Goal: Task Accomplishment & Management: Manage account settings

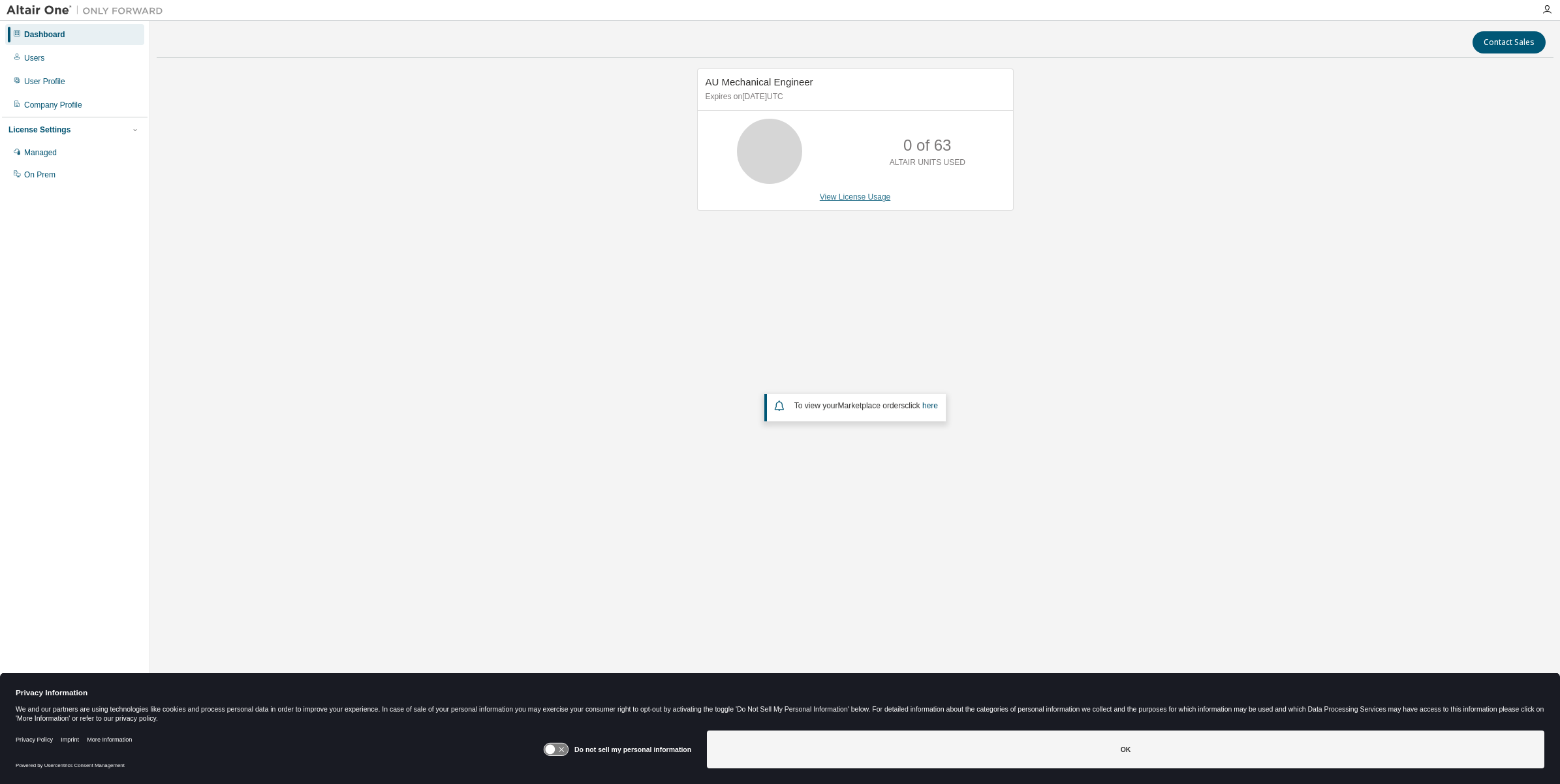
click at [862, 197] on link "View License Usage" at bounding box center [854, 197] width 71 height 9
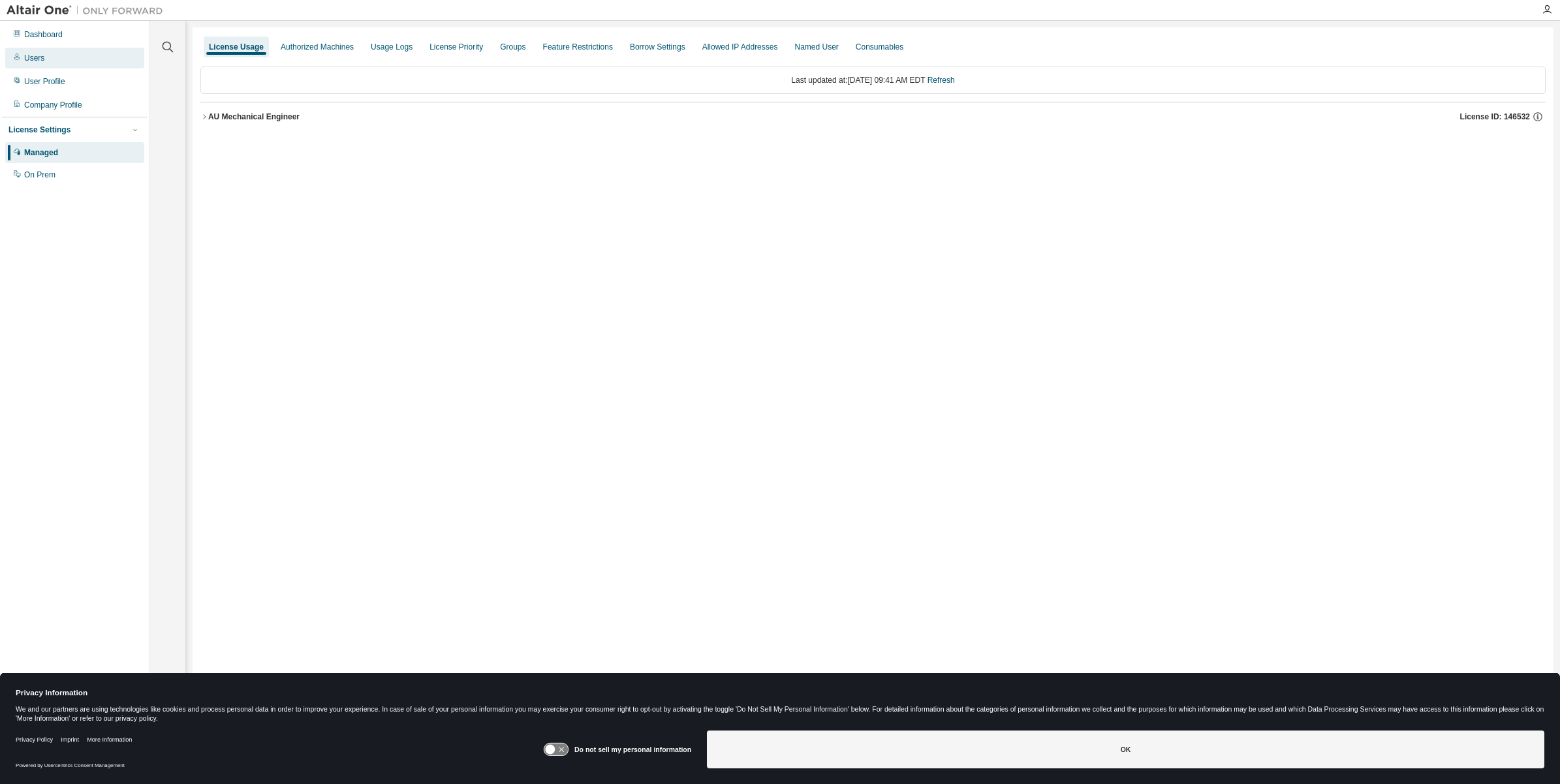
click at [71, 62] on div "Users" at bounding box center [75, 58] width 139 height 21
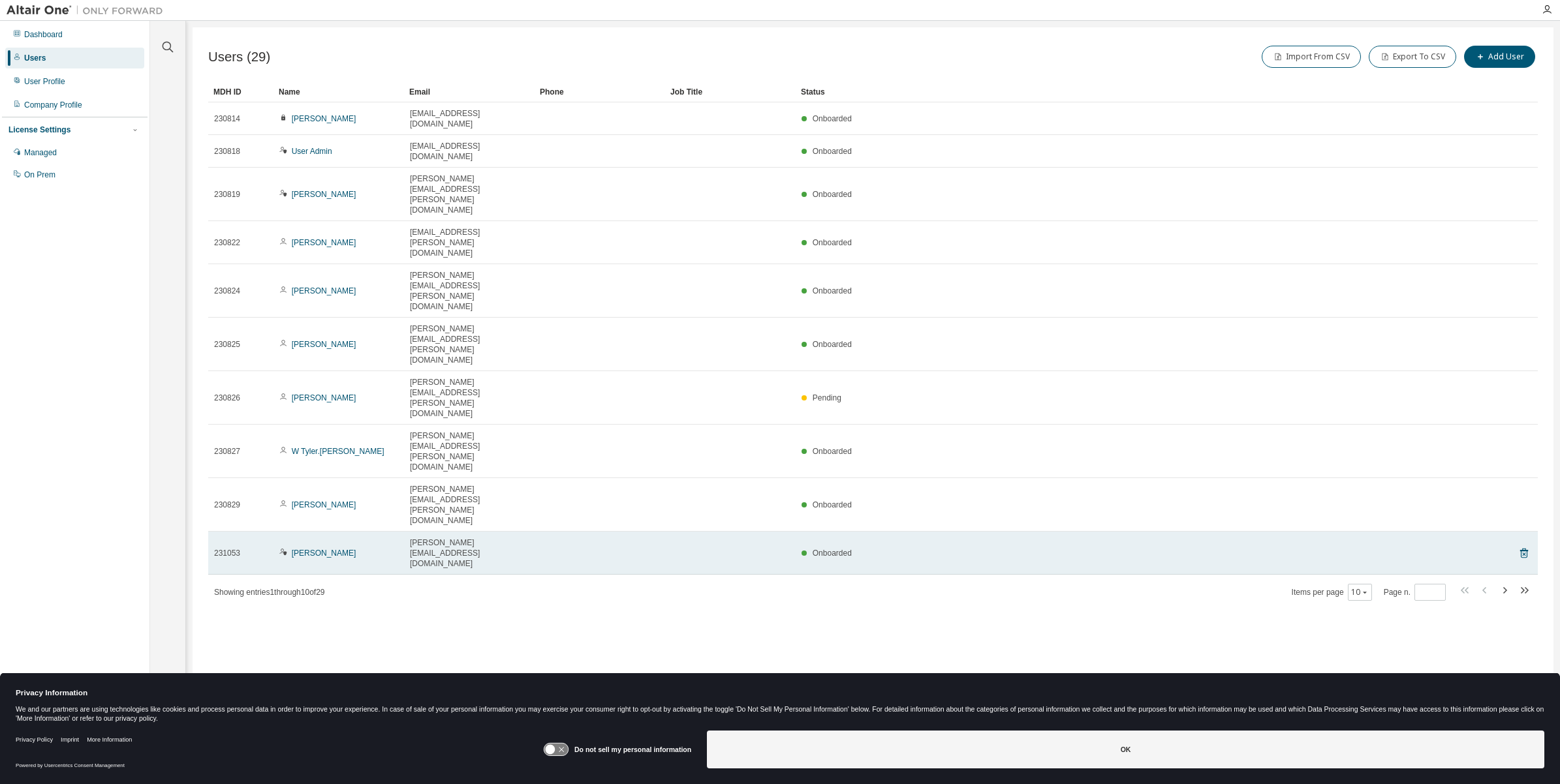
click at [341, 548] on div "Michael Caso" at bounding box center [339, 553] width 119 height 10
click at [319, 549] on link "Michael Caso" at bounding box center [324, 554] width 64 height 9
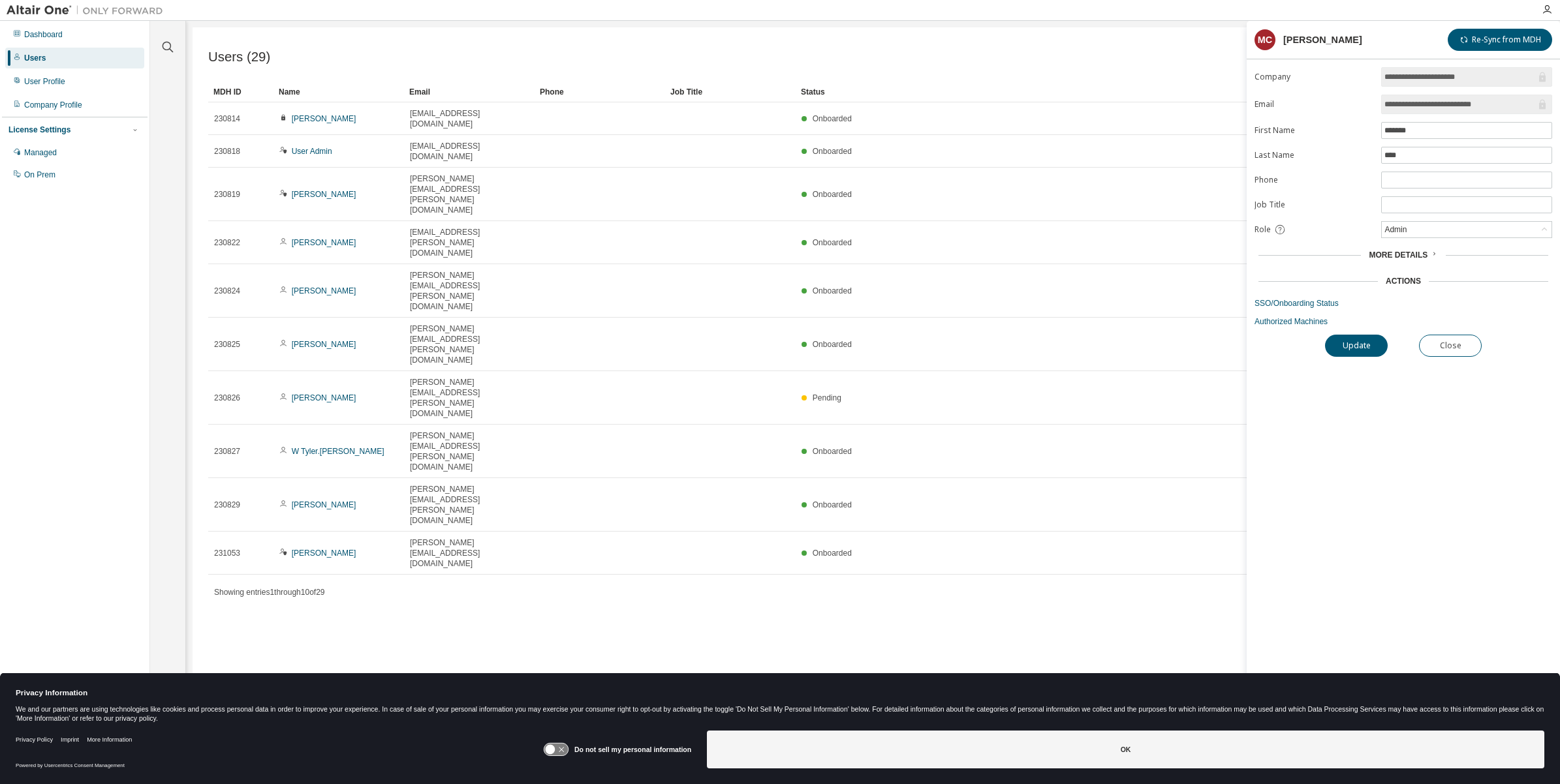
click at [1412, 256] on span "More Details" at bounding box center [1397, 255] width 59 height 9
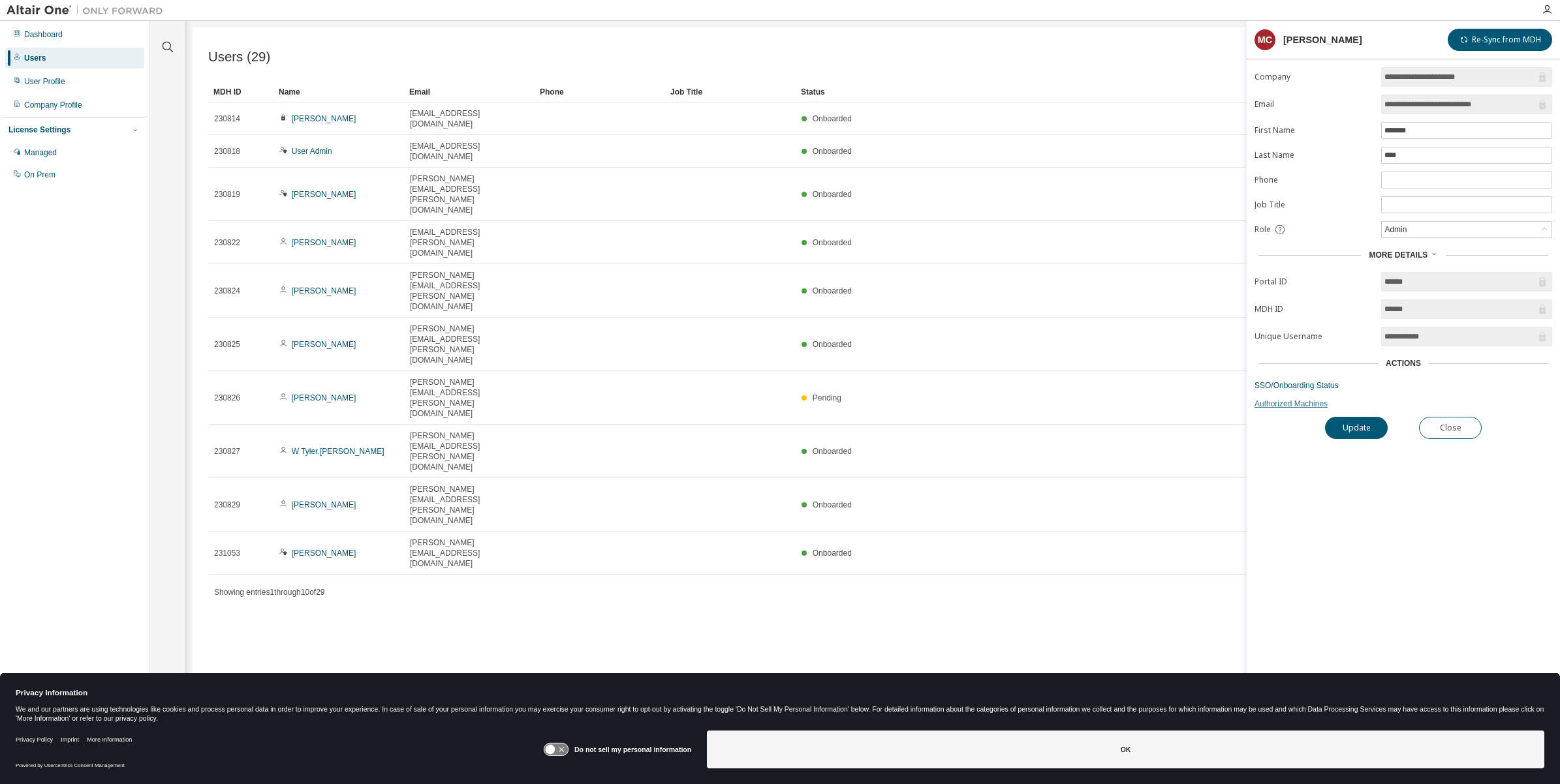
click at [1299, 409] on link "Authorized Machines" at bounding box center [1402, 403] width 298 height 10
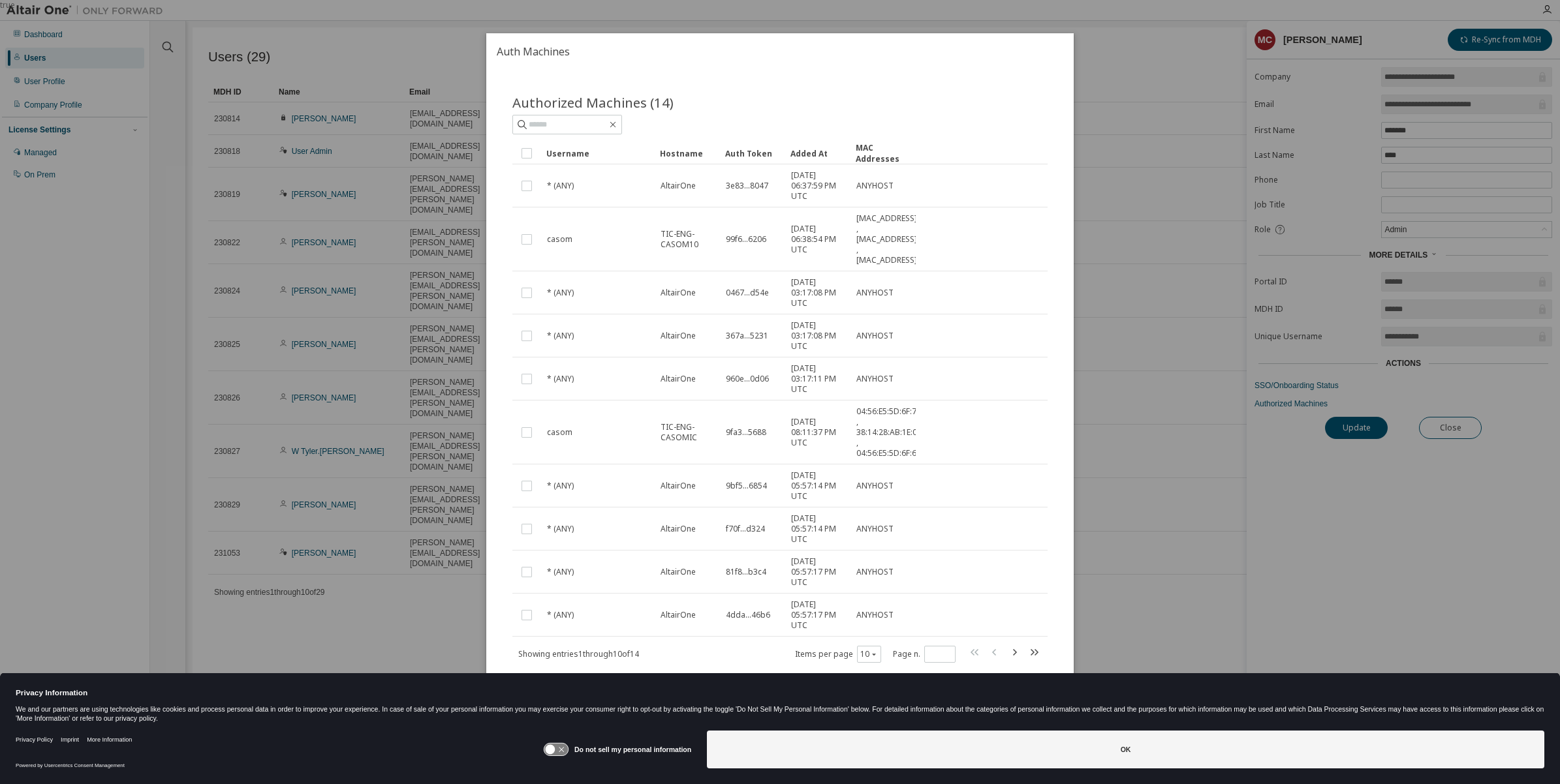
click at [1290, 389] on div "true" at bounding box center [780, 392] width 1560 height 784
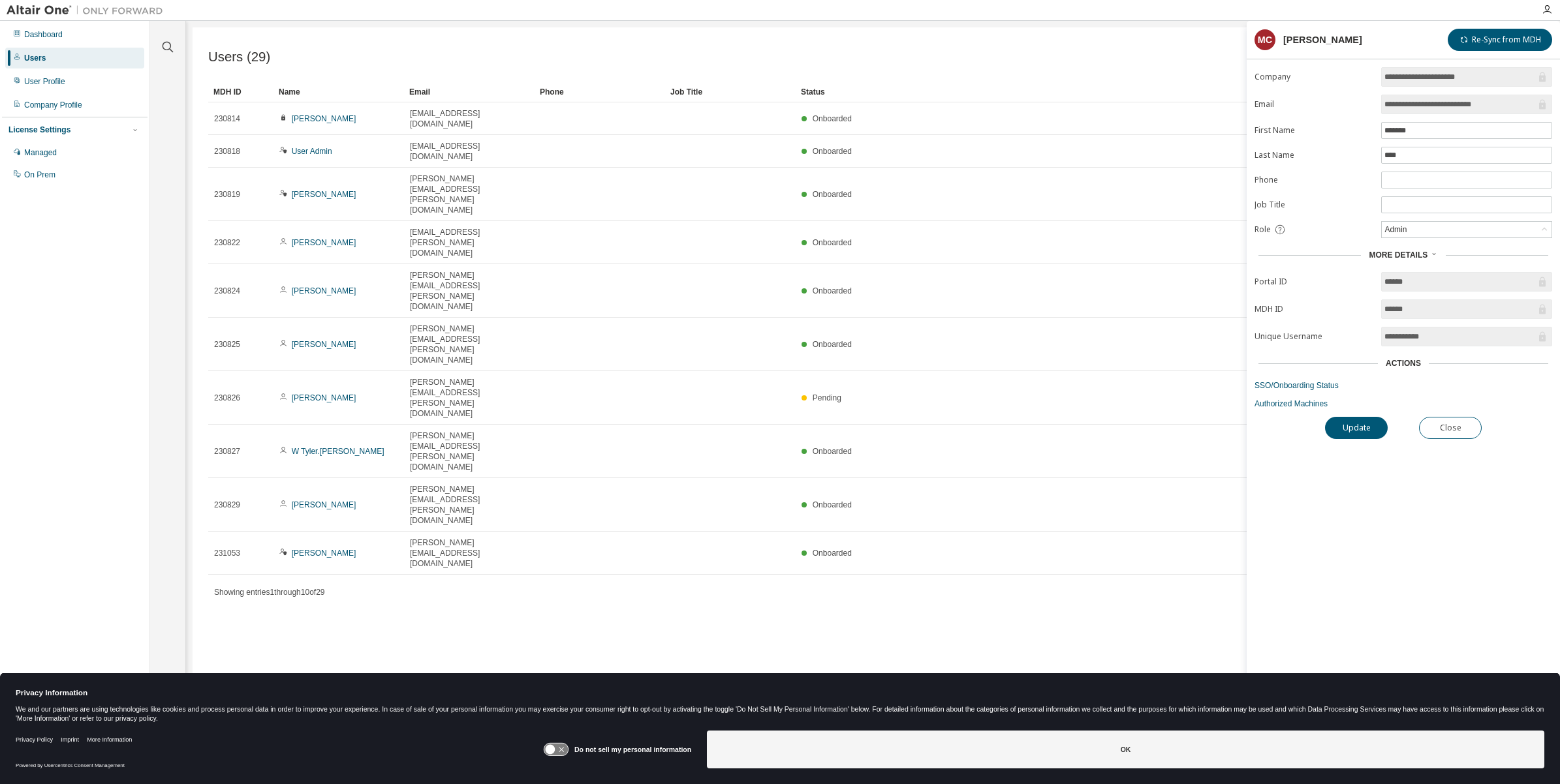
click at [1290, 389] on link "SSO/Onboarding Status" at bounding box center [1402, 385] width 298 height 10
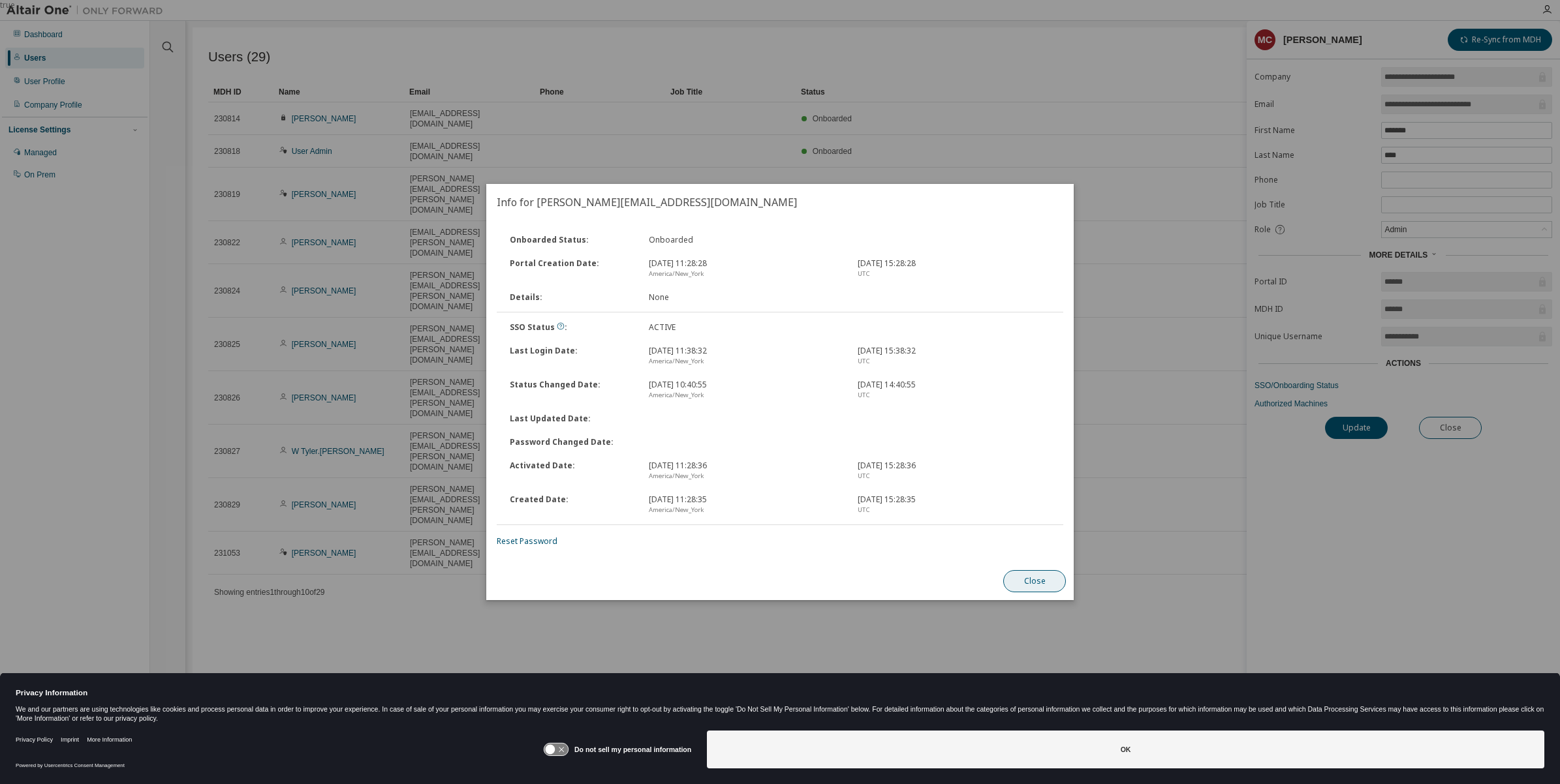
click at [1024, 579] on button "Close" at bounding box center [1035, 581] width 62 height 22
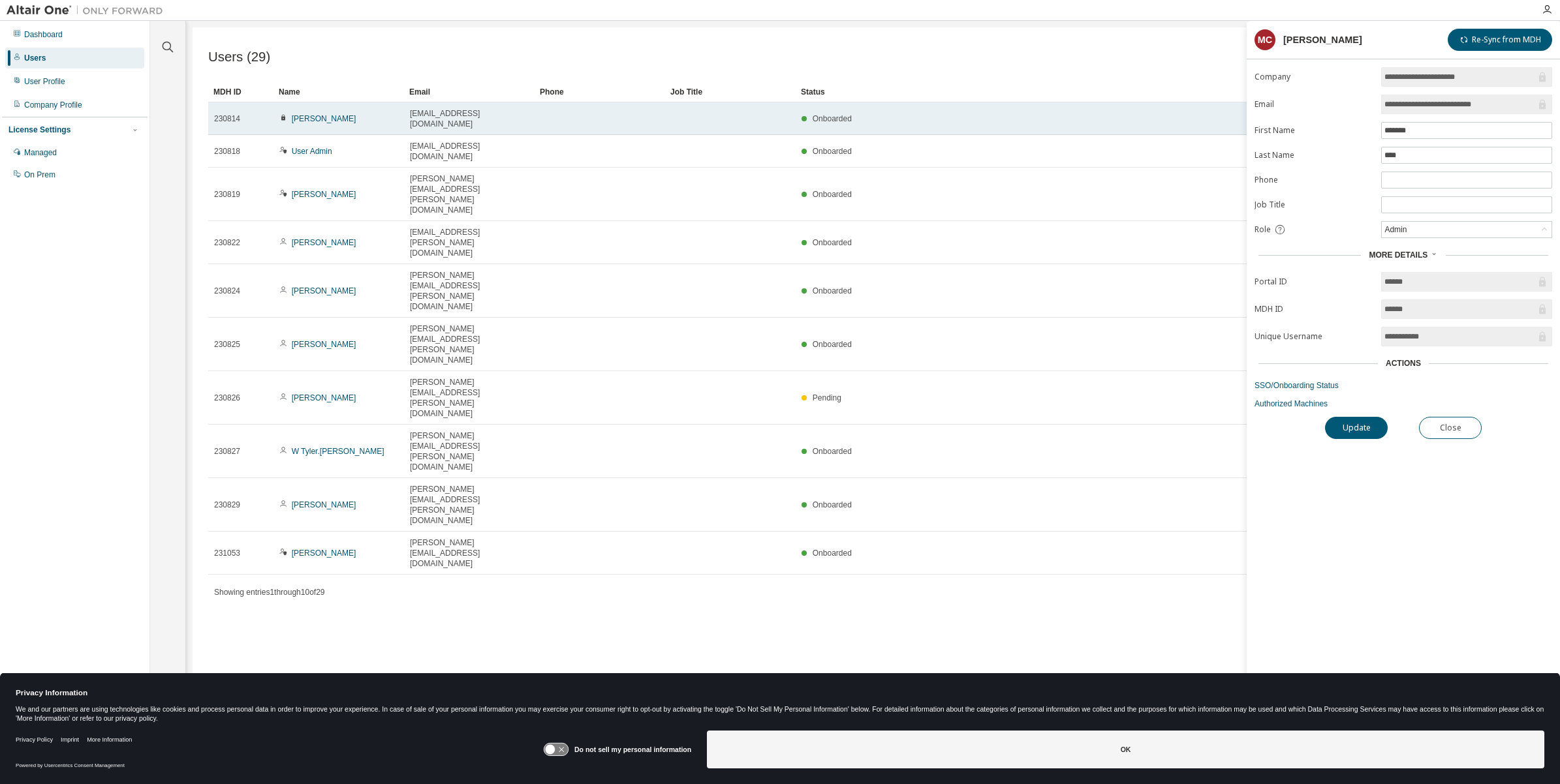
click at [353, 113] on div "Kent Walls" at bounding box center [339, 118] width 119 height 10
click at [324, 114] on link "Kent Walls" at bounding box center [324, 119] width 64 height 9
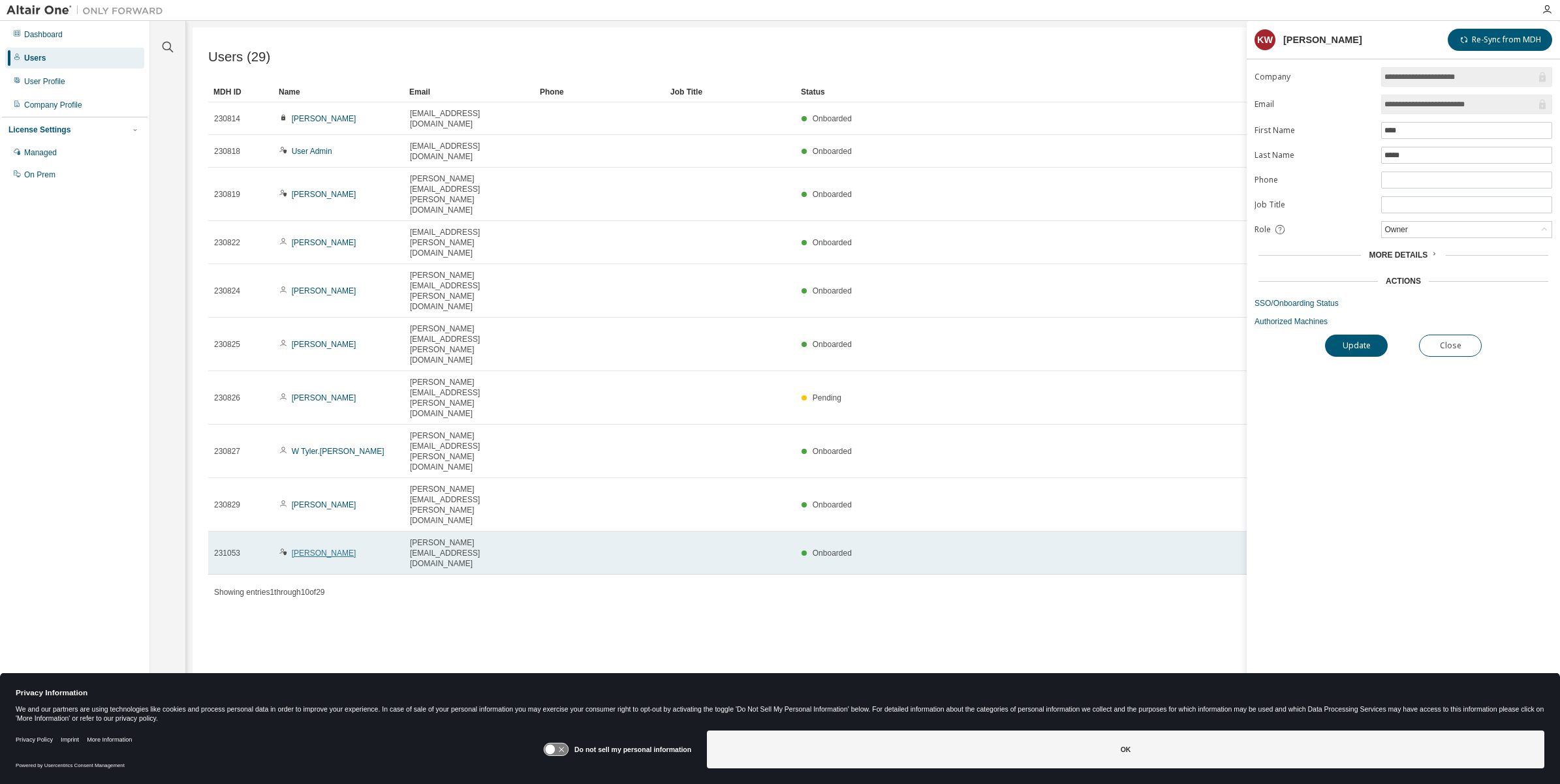
click at [328, 549] on link "Michael Caso" at bounding box center [324, 554] width 64 height 9
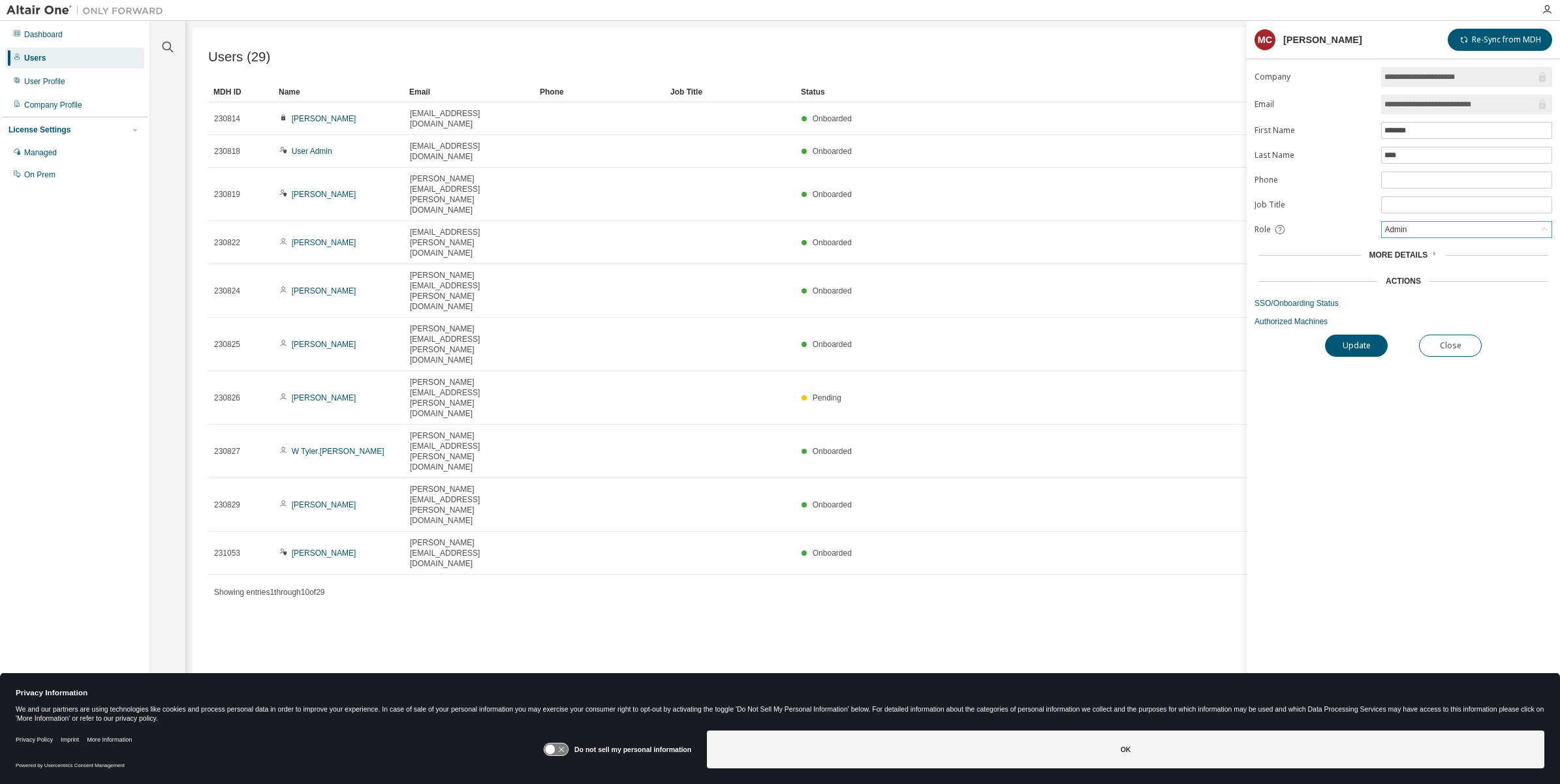
click at [1414, 235] on div "Admin" at bounding box center [1466, 230] width 170 height 16
click at [1421, 264] on li "Owner" at bounding box center [1466, 265] width 166 height 17
click at [1367, 349] on button "Update" at bounding box center [1356, 345] width 62 height 22
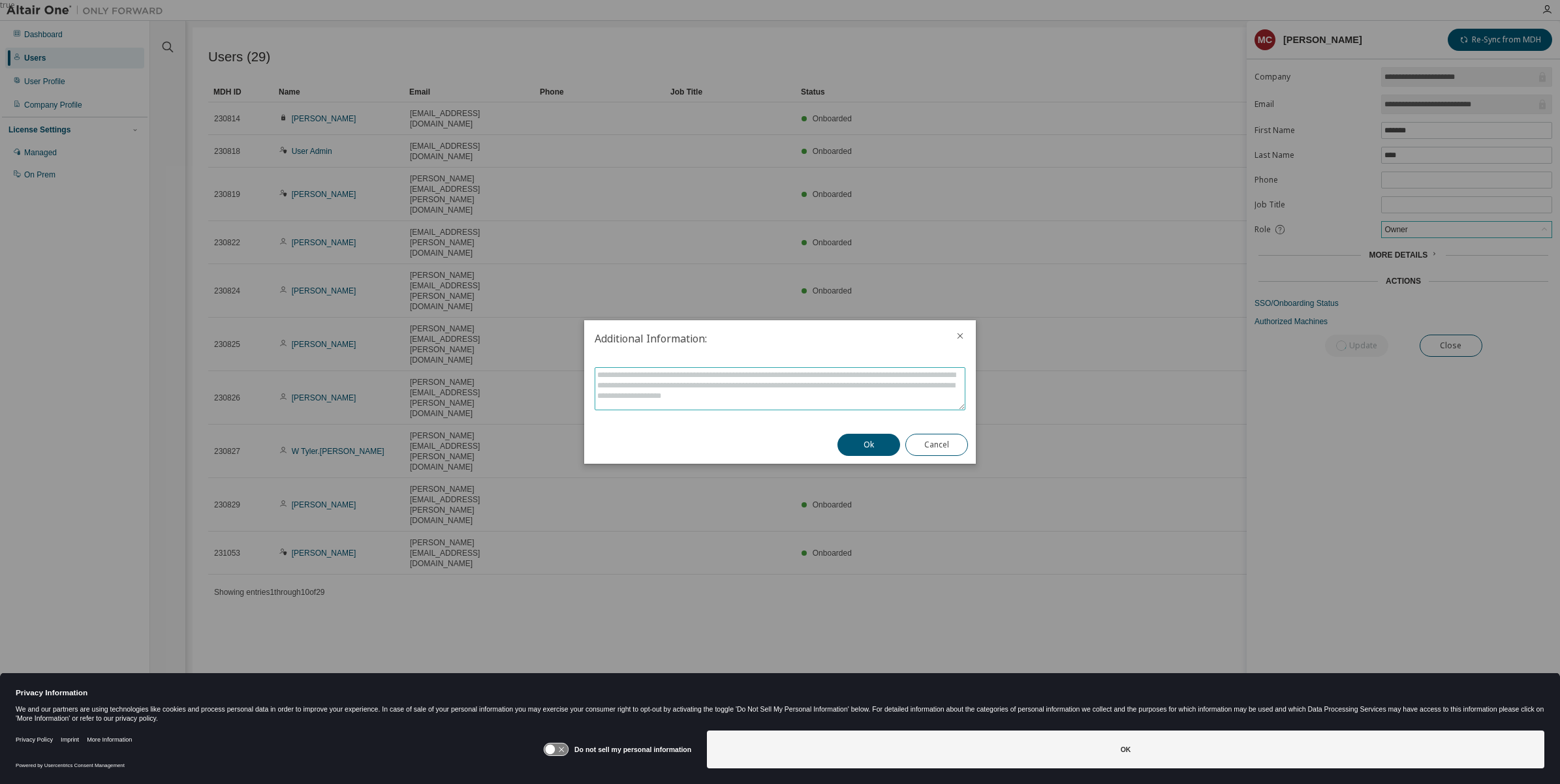
click at [779, 376] on textarea at bounding box center [780, 389] width 369 height 42
type textarea "**********"
click at [873, 441] on button "Ok" at bounding box center [868, 444] width 62 height 22
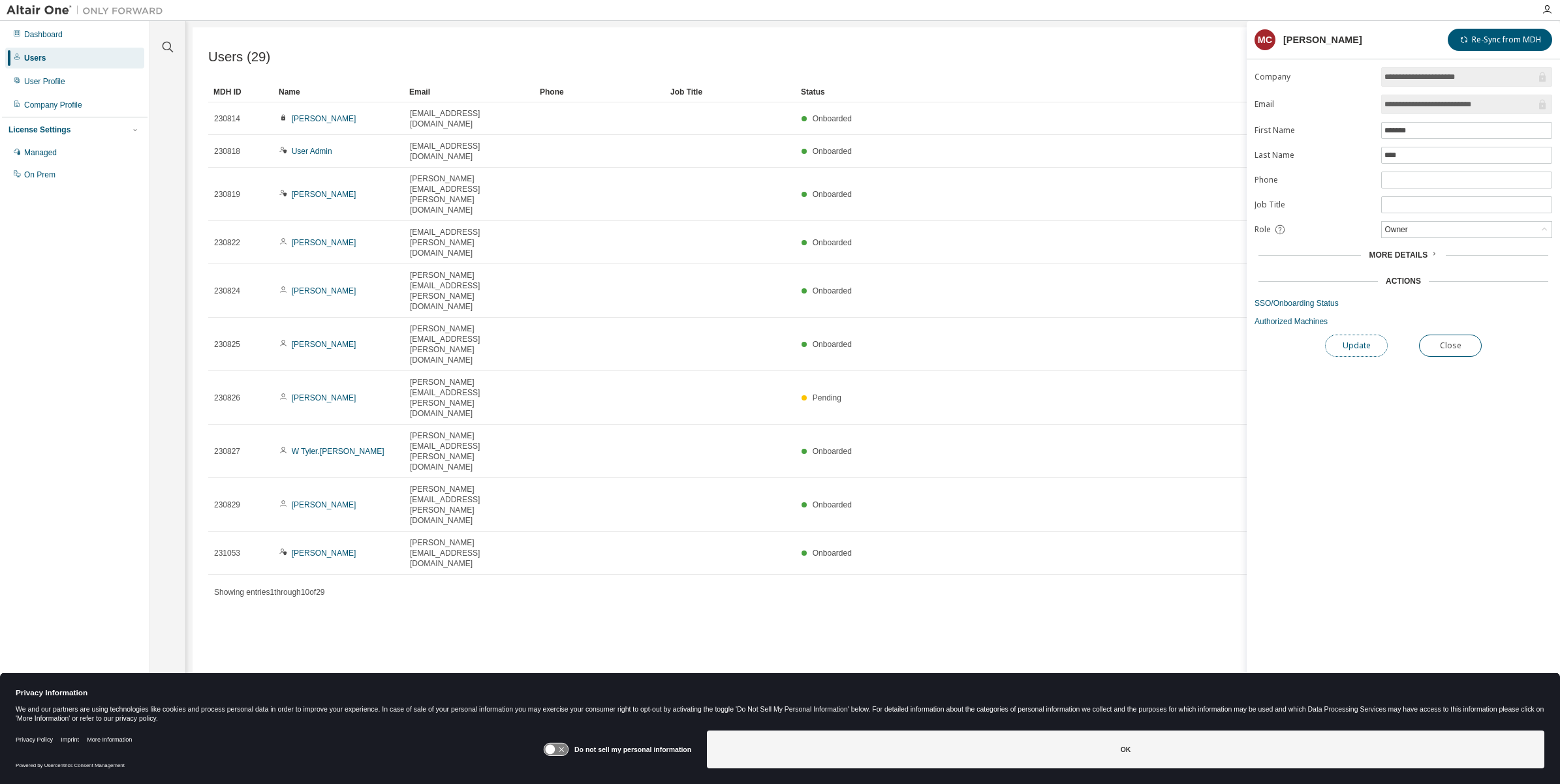
click at [1359, 345] on button "Update" at bounding box center [1356, 345] width 62 height 22
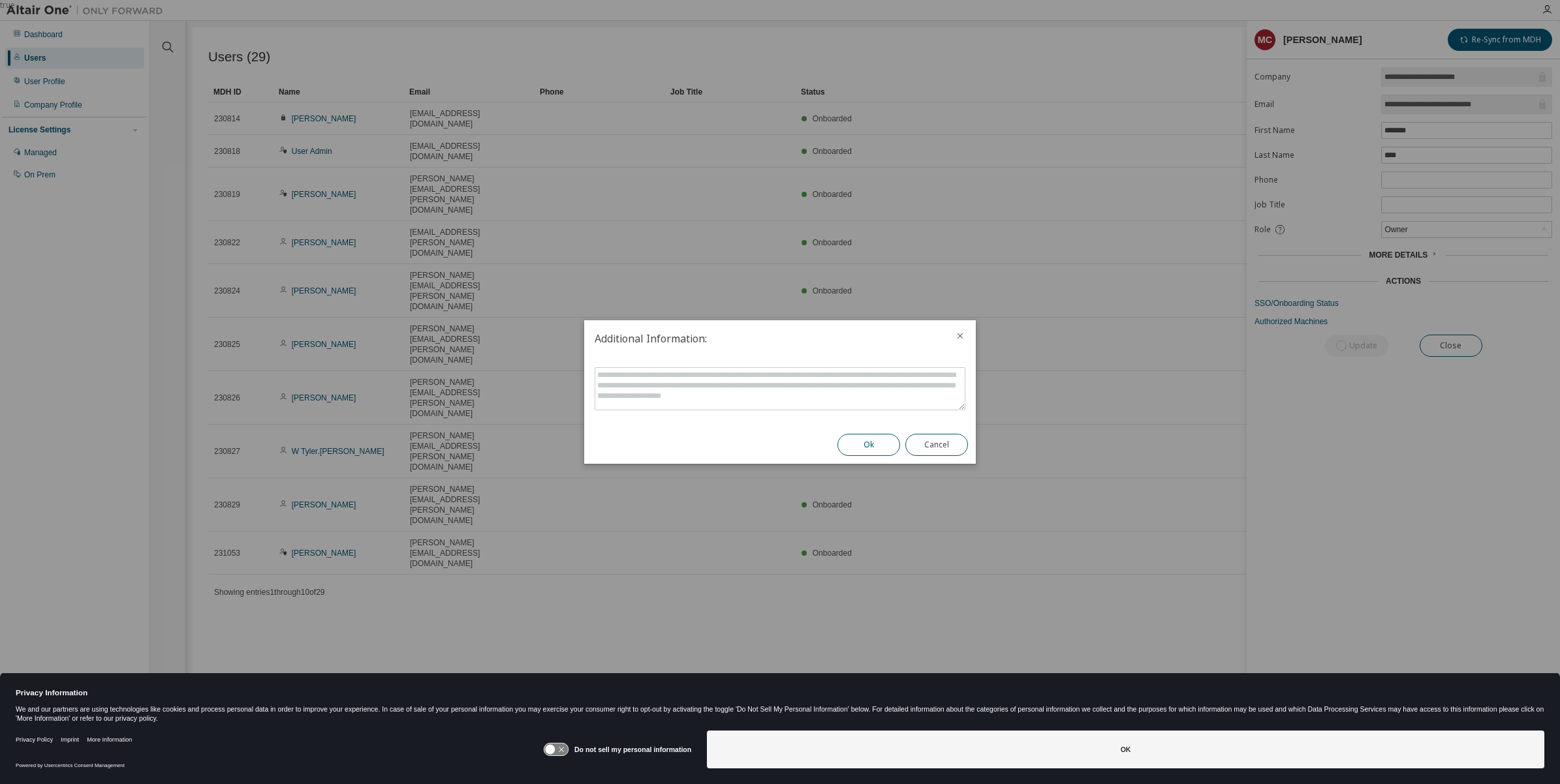
click at [875, 442] on button "Ok" at bounding box center [868, 444] width 62 height 22
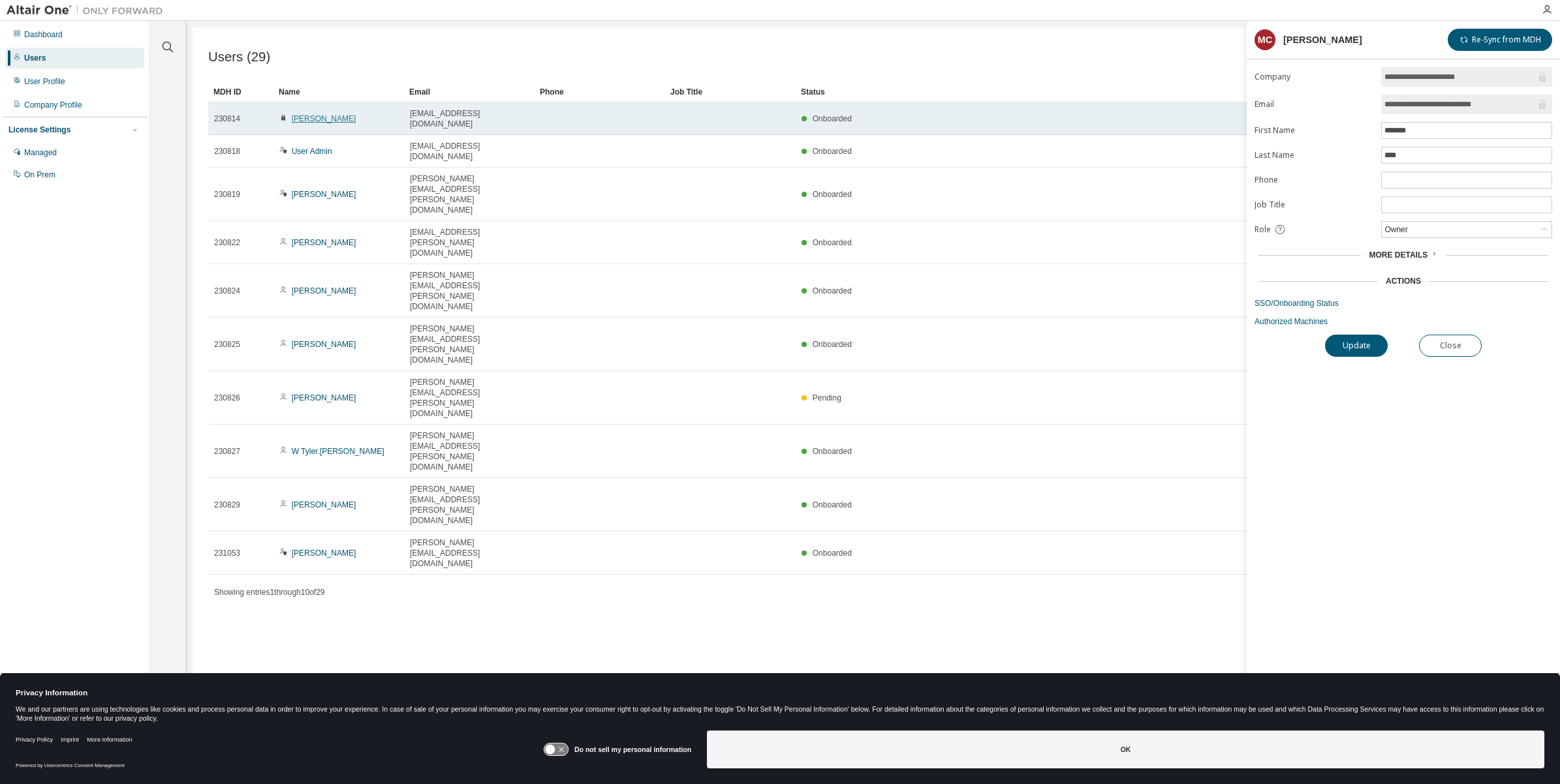
click at [305, 114] on link "Kent Walls" at bounding box center [324, 119] width 64 height 9
click at [317, 114] on link "Kent Walls" at bounding box center [324, 119] width 64 height 9
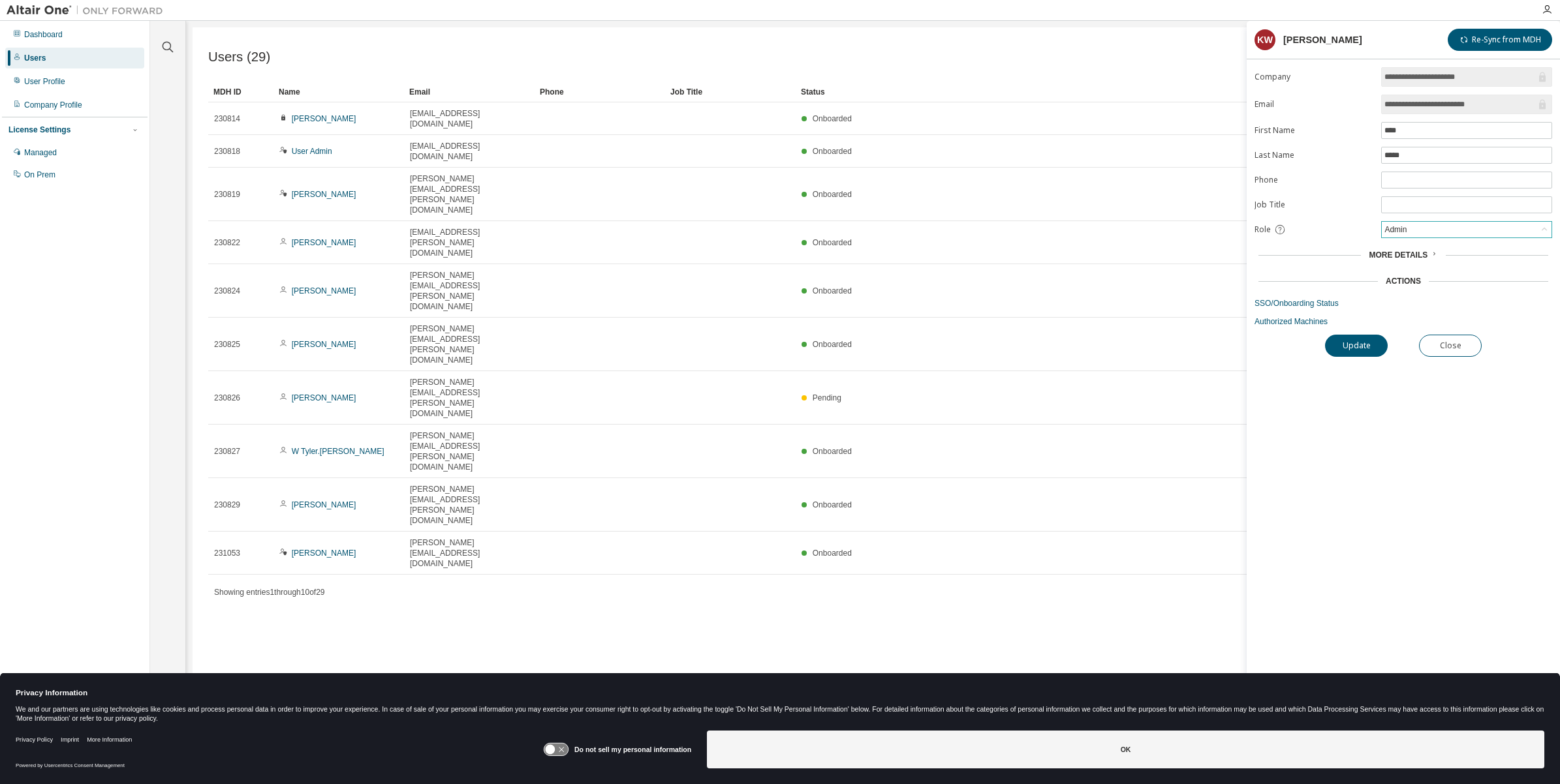
click at [1414, 227] on div "Admin" at bounding box center [1466, 230] width 170 height 16
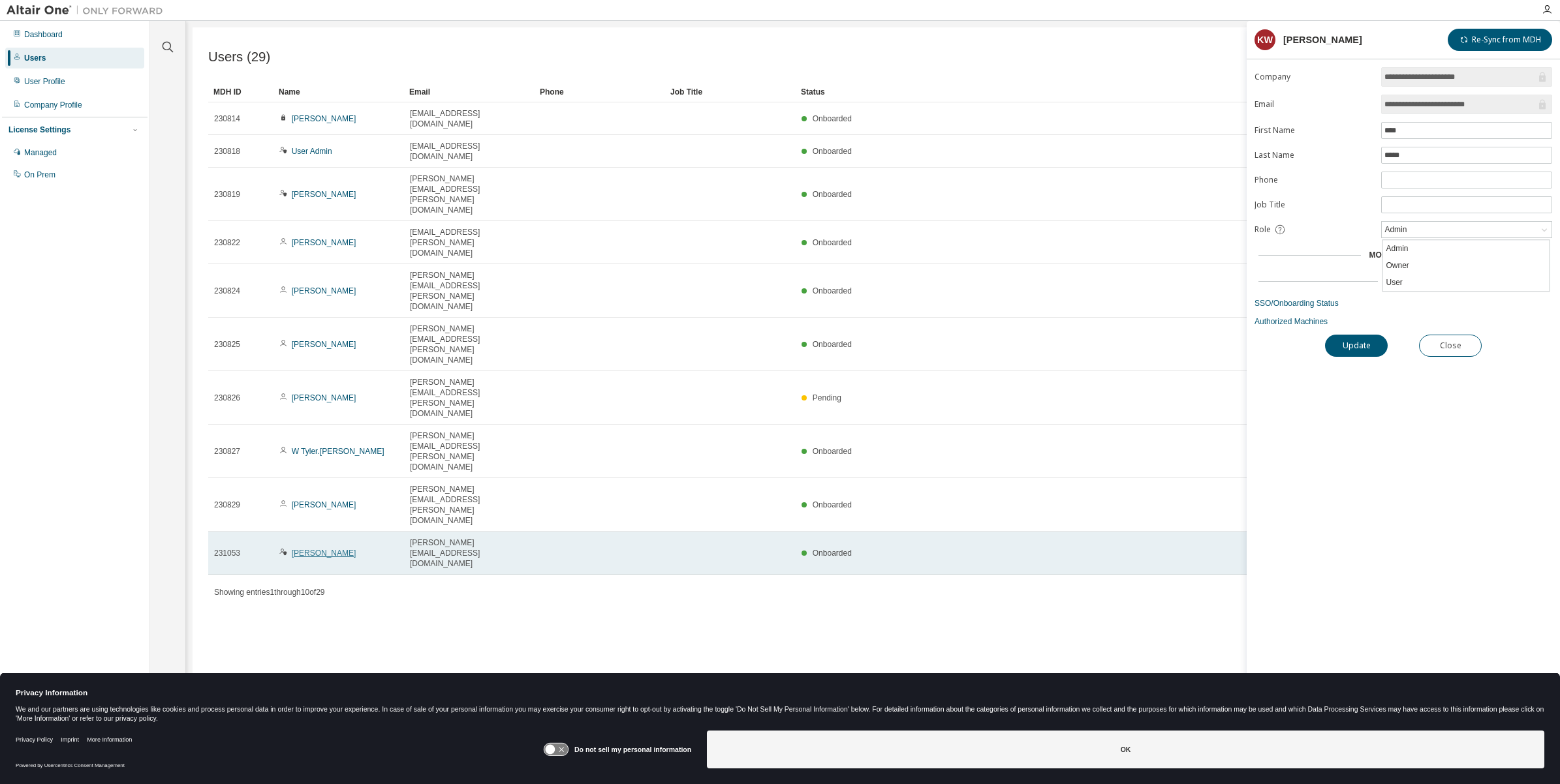
click at [314, 549] on link "Michael Caso" at bounding box center [324, 554] width 64 height 9
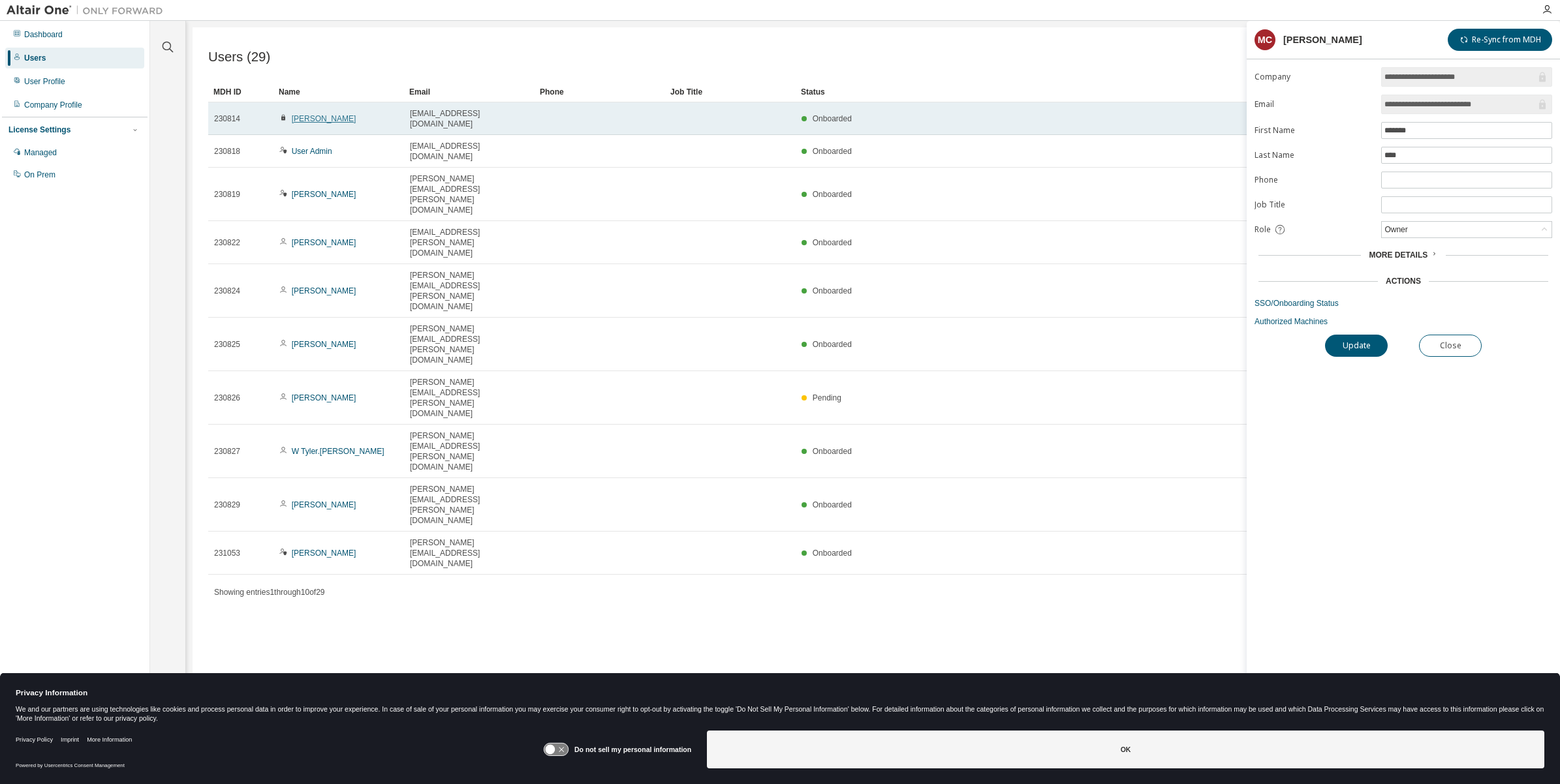
click at [302, 117] on link "Kent Walls" at bounding box center [324, 119] width 64 height 9
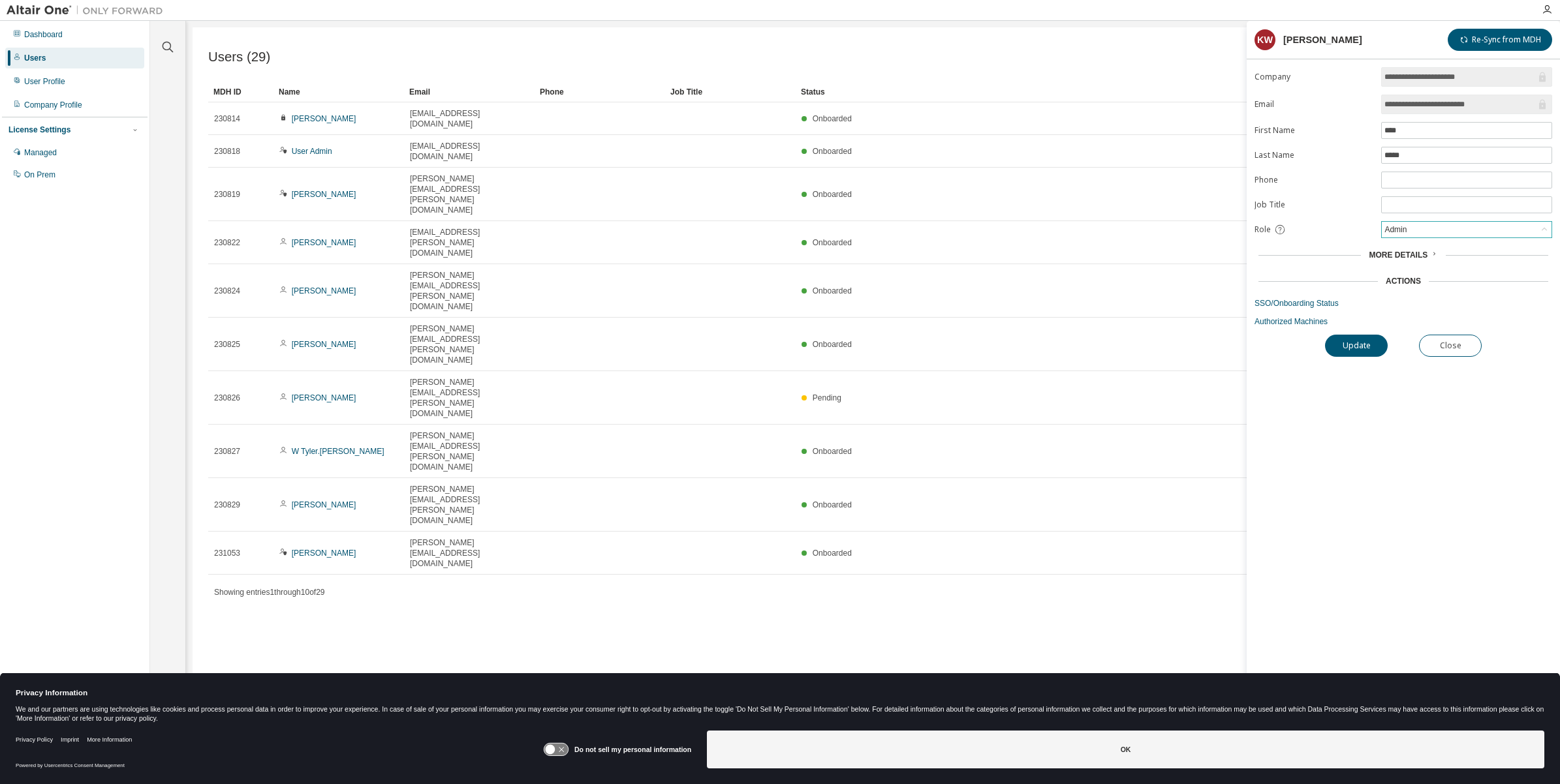
click at [1423, 229] on div "Admin" at bounding box center [1466, 230] width 170 height 16
click at [1414, 265] on li "Owner" at bounding box center [1466, 265] width 166 height 17
click at [1346, 347] on button "Update" at bounding box center [1356, 345] width 62 height 22
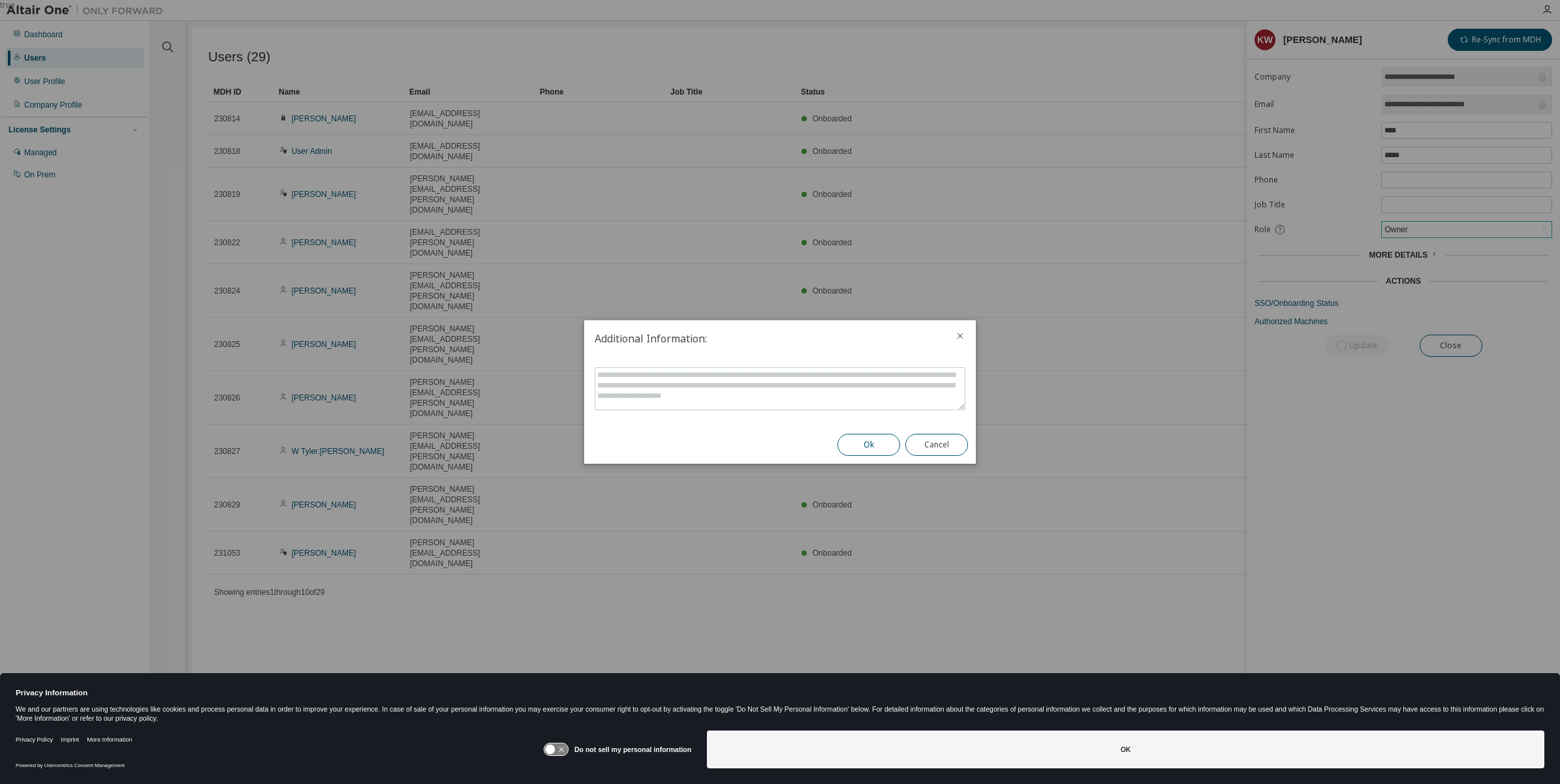
click at [855, 442] on button "Ok" at bounding box center [868, 444] width 62 height 22
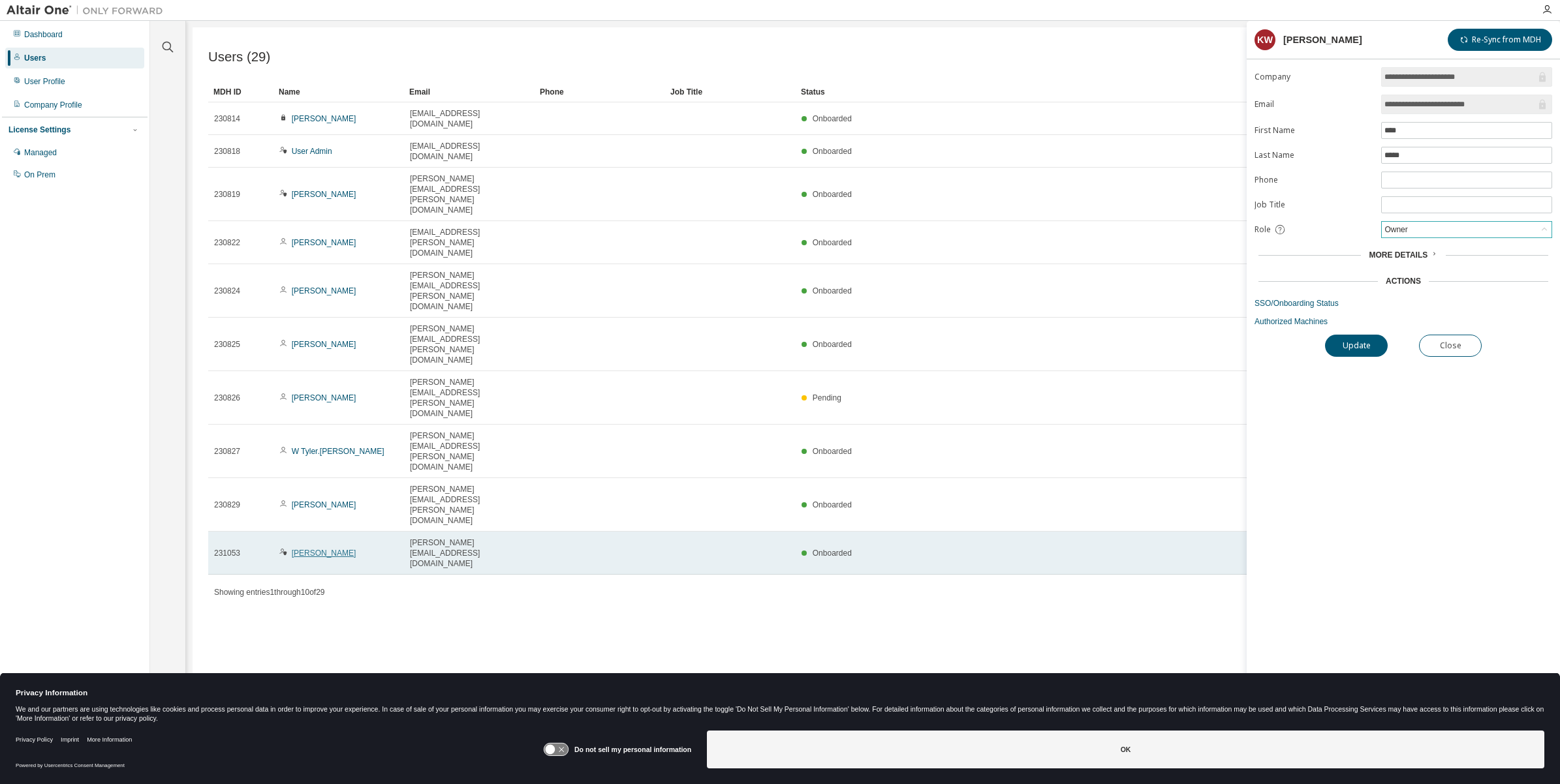
click at [307, 549] on link "Michael Caso" at bounding box center [324, 554] width 64 height 9
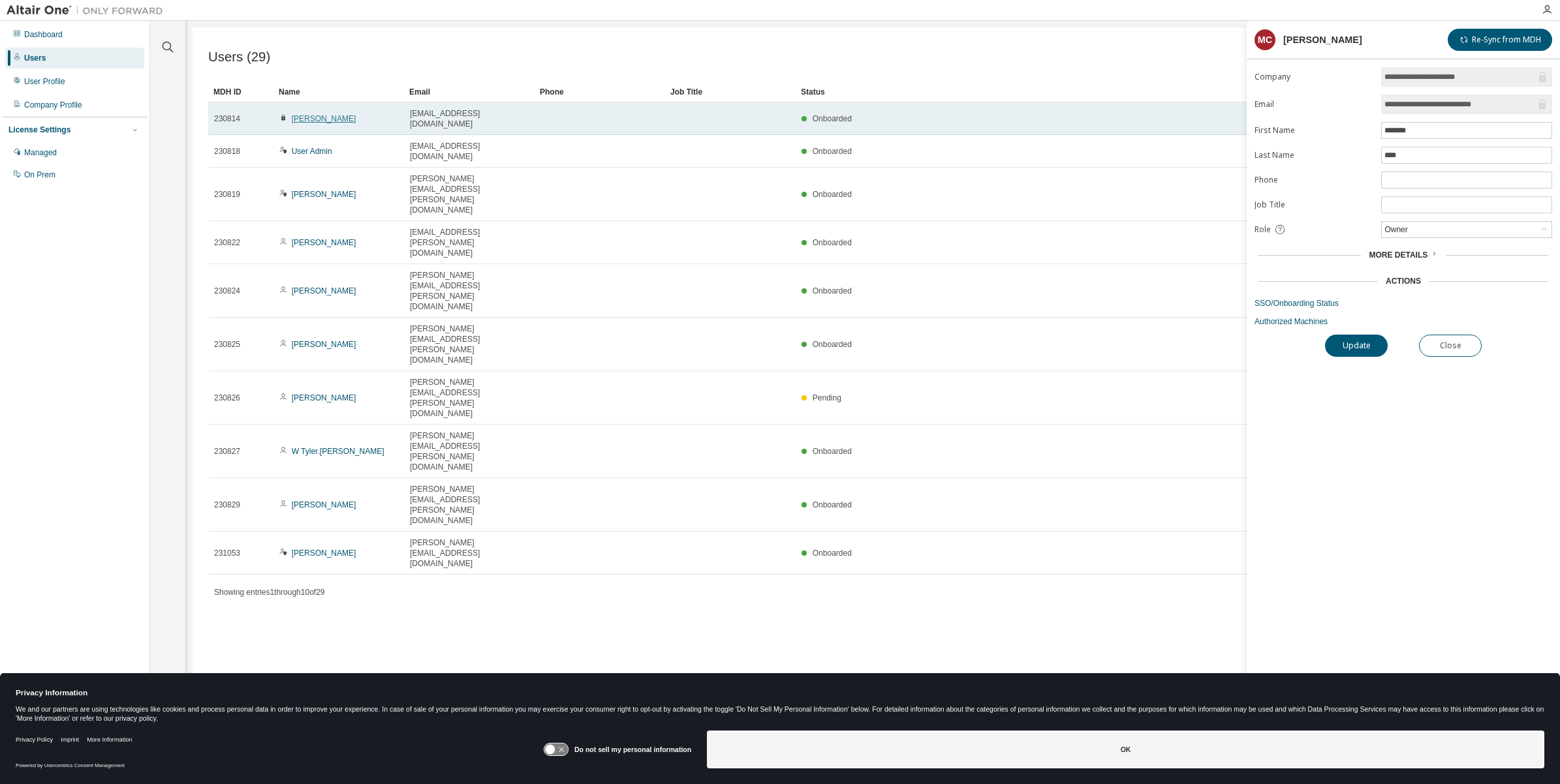
click at [303, 115] on link "Kent Walls" at bounding box center [324, 119] width 64 height 9
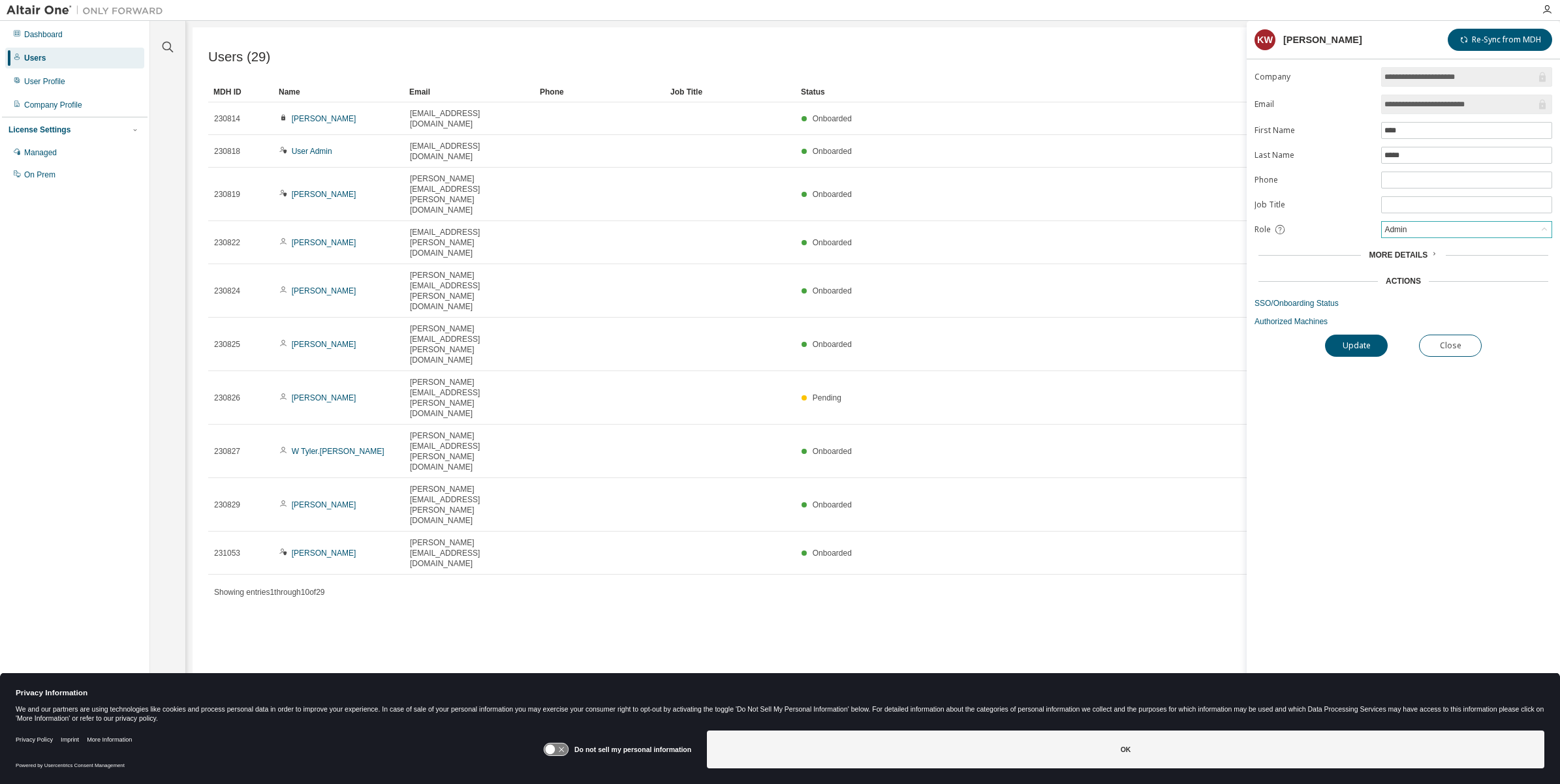
click at [1402, 231] on div "Admin" at bounding box center [1396, 230] width 26 height 14
click at [1408, 261] on li "Owner" at bounding box center [1466, 265] width 166 height 17
click at [1346, 344] on button "Update" at bounding box center [1356, 345] width 62 height 22
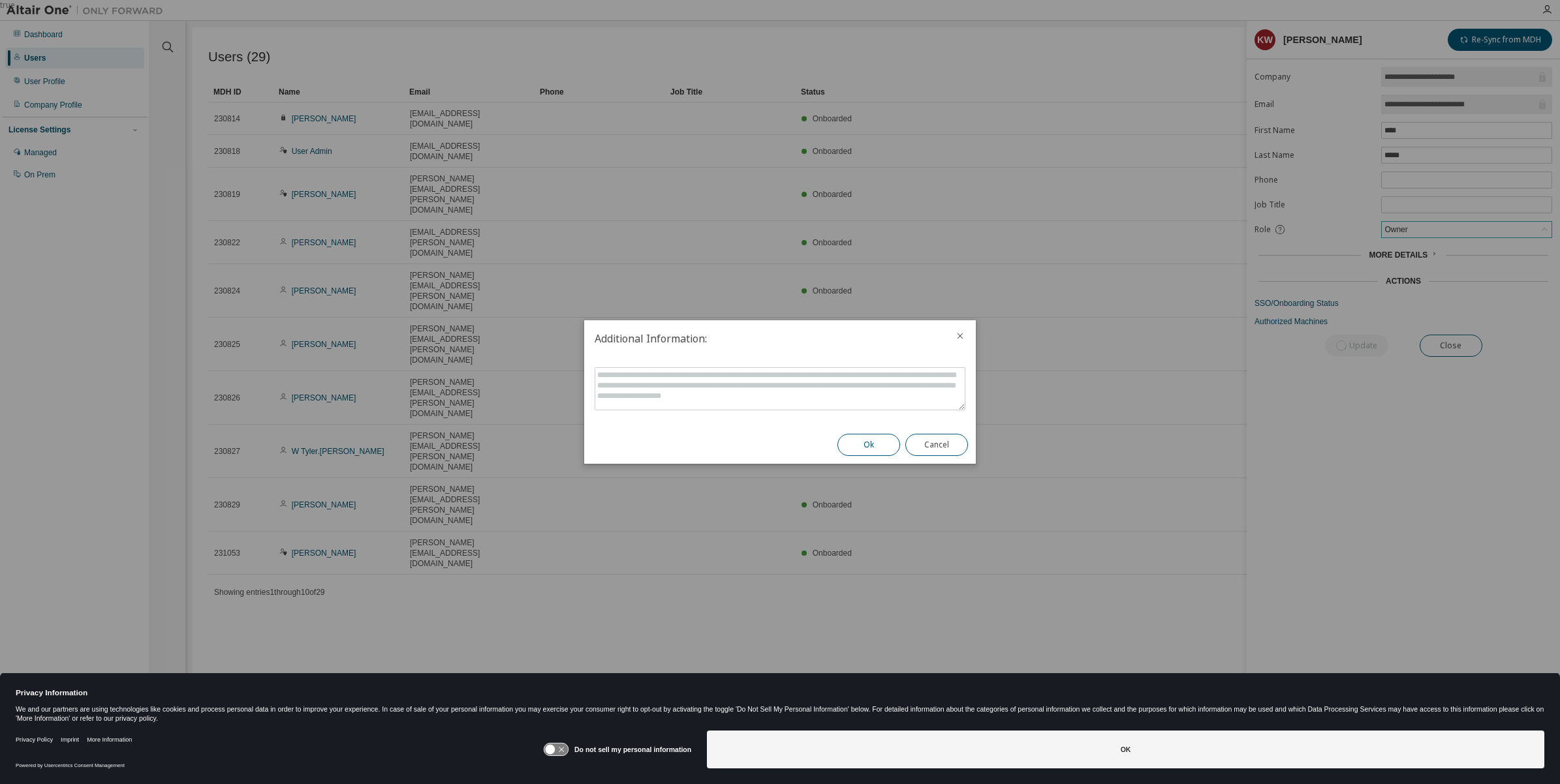
click at [847, 451] on button "Ok" at bounding box center [868, 444] width 62 height 22
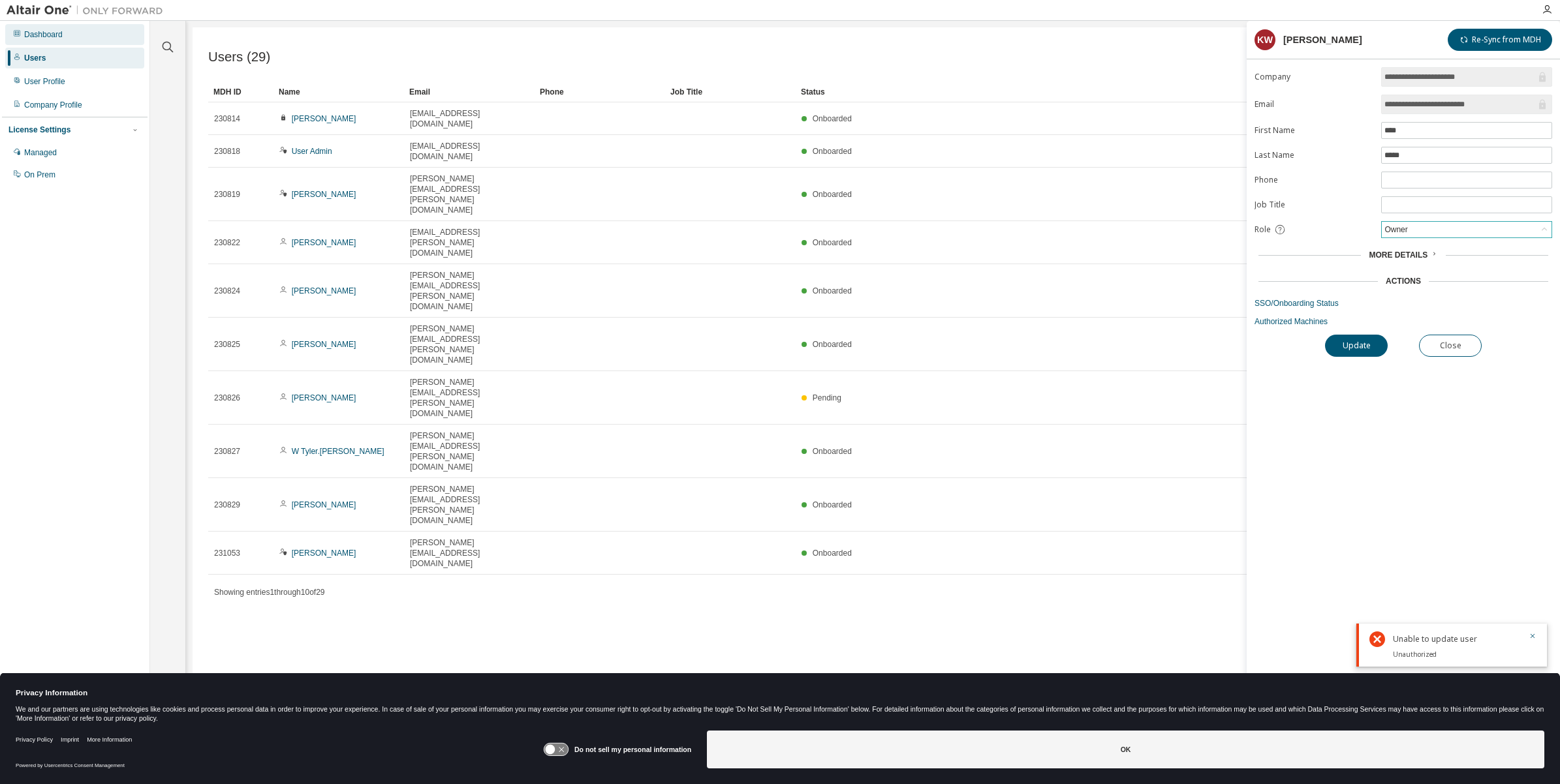
click at [41, 31] on div "Dashboard" at bounding box center [43, 34] width 39 height 10
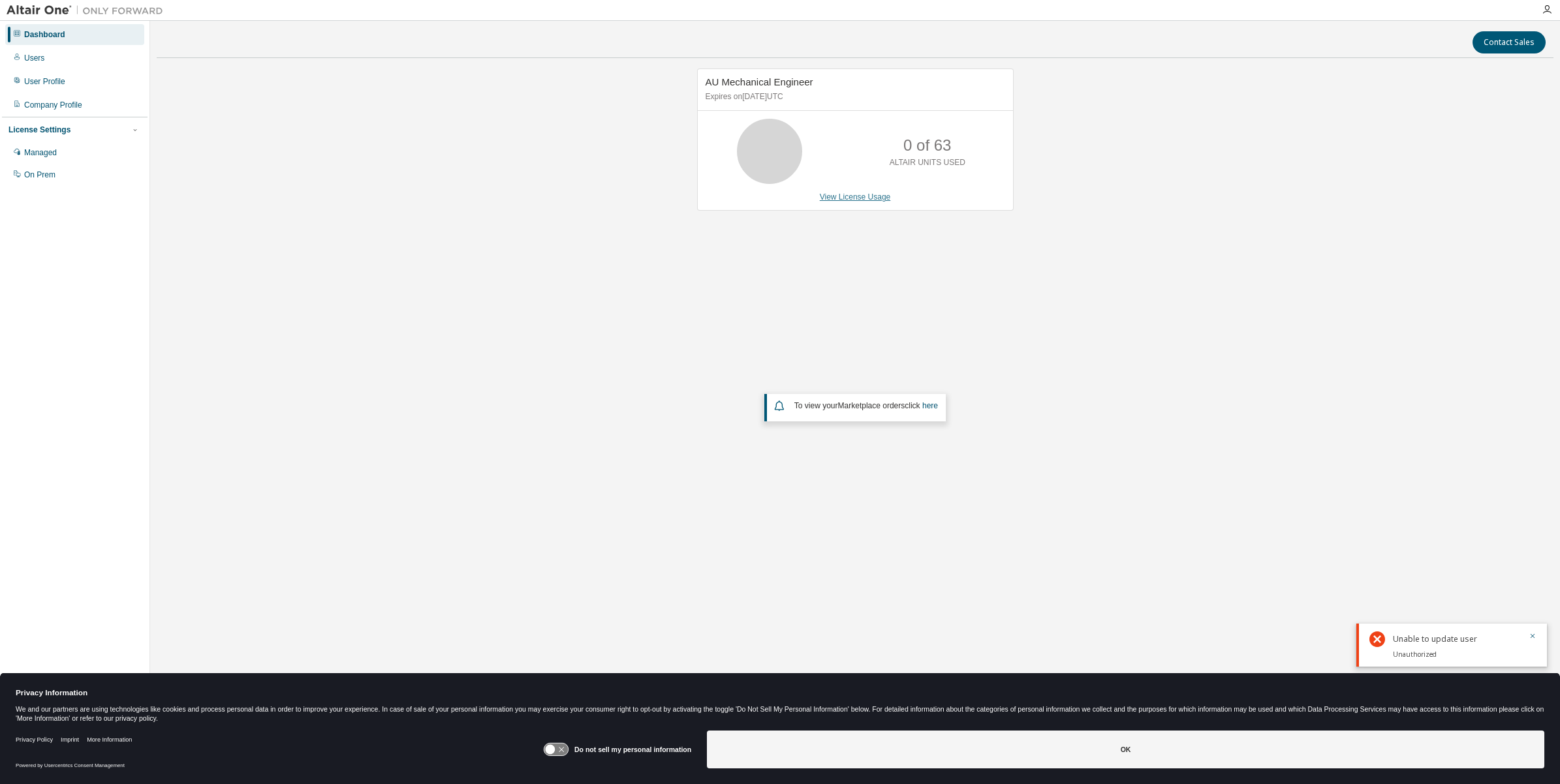
click at [834, 197] on link "View License Usage" at bounding box center [854, 197] width 71 height 9
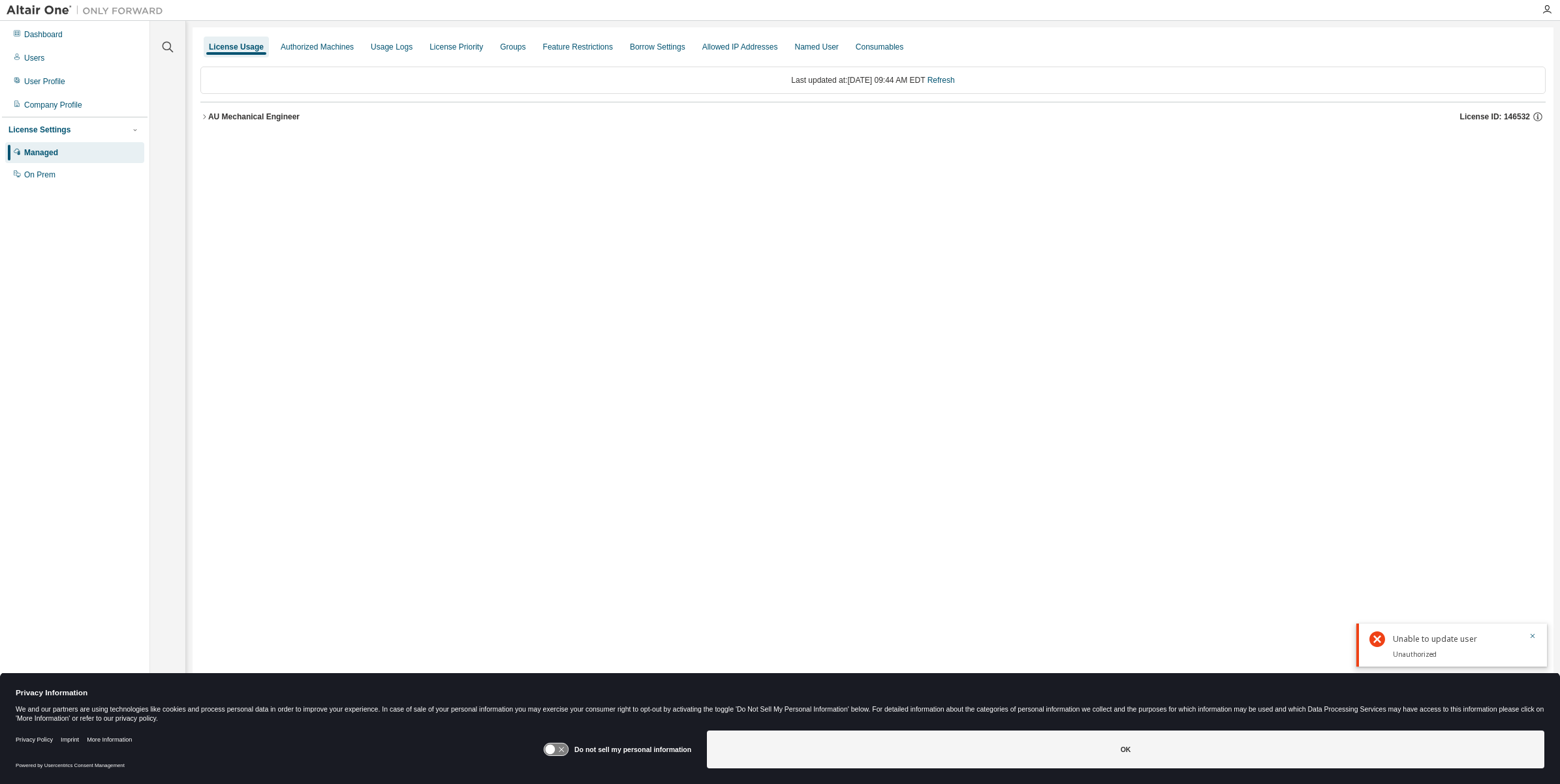
click at [207, 115] on icon "button" at bounding box center [204, 116] width 8 height 8
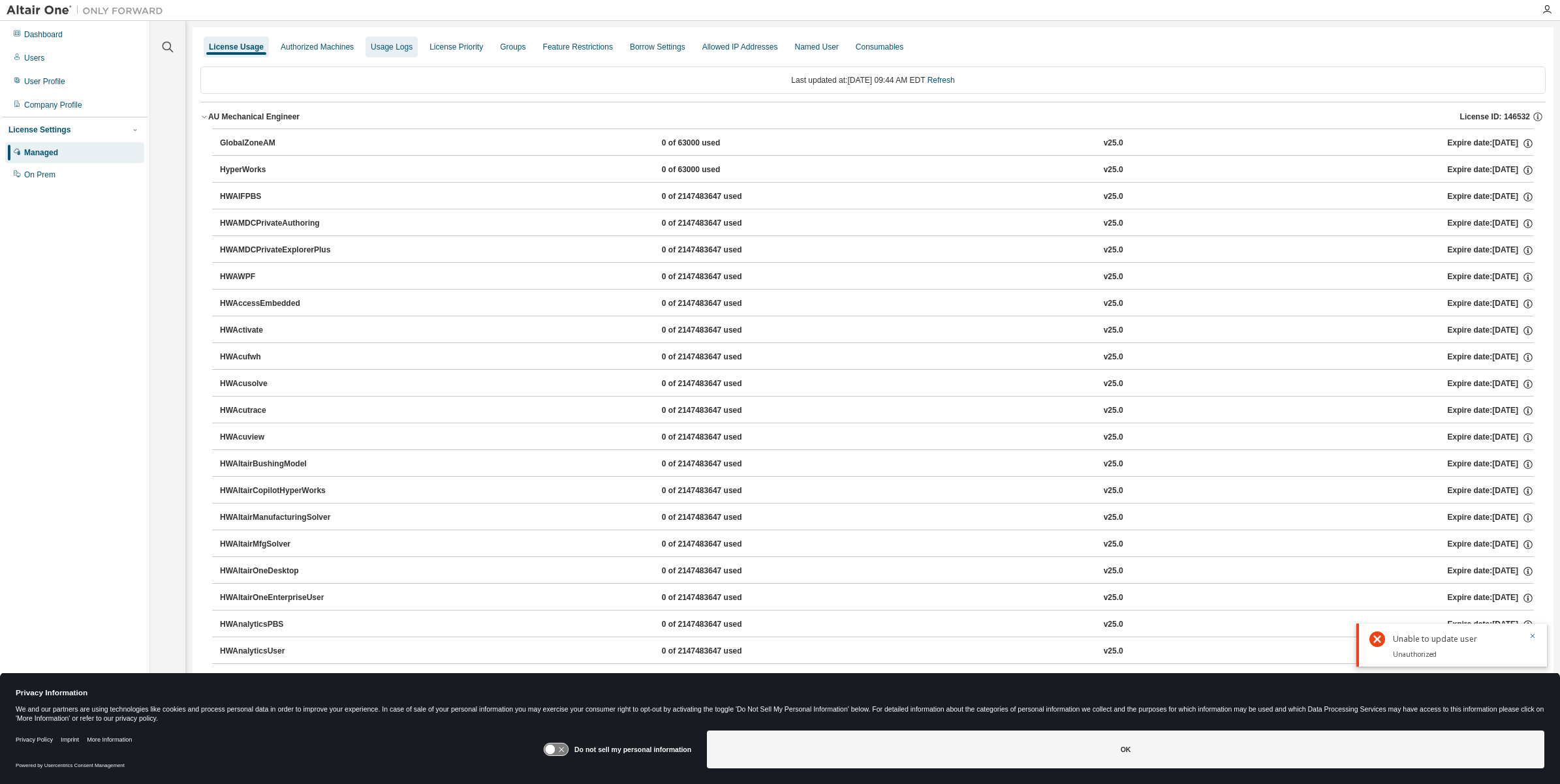
click at [392, 43] on div "Usage Logs" at bounding box center [391, 46] width 42 height 10
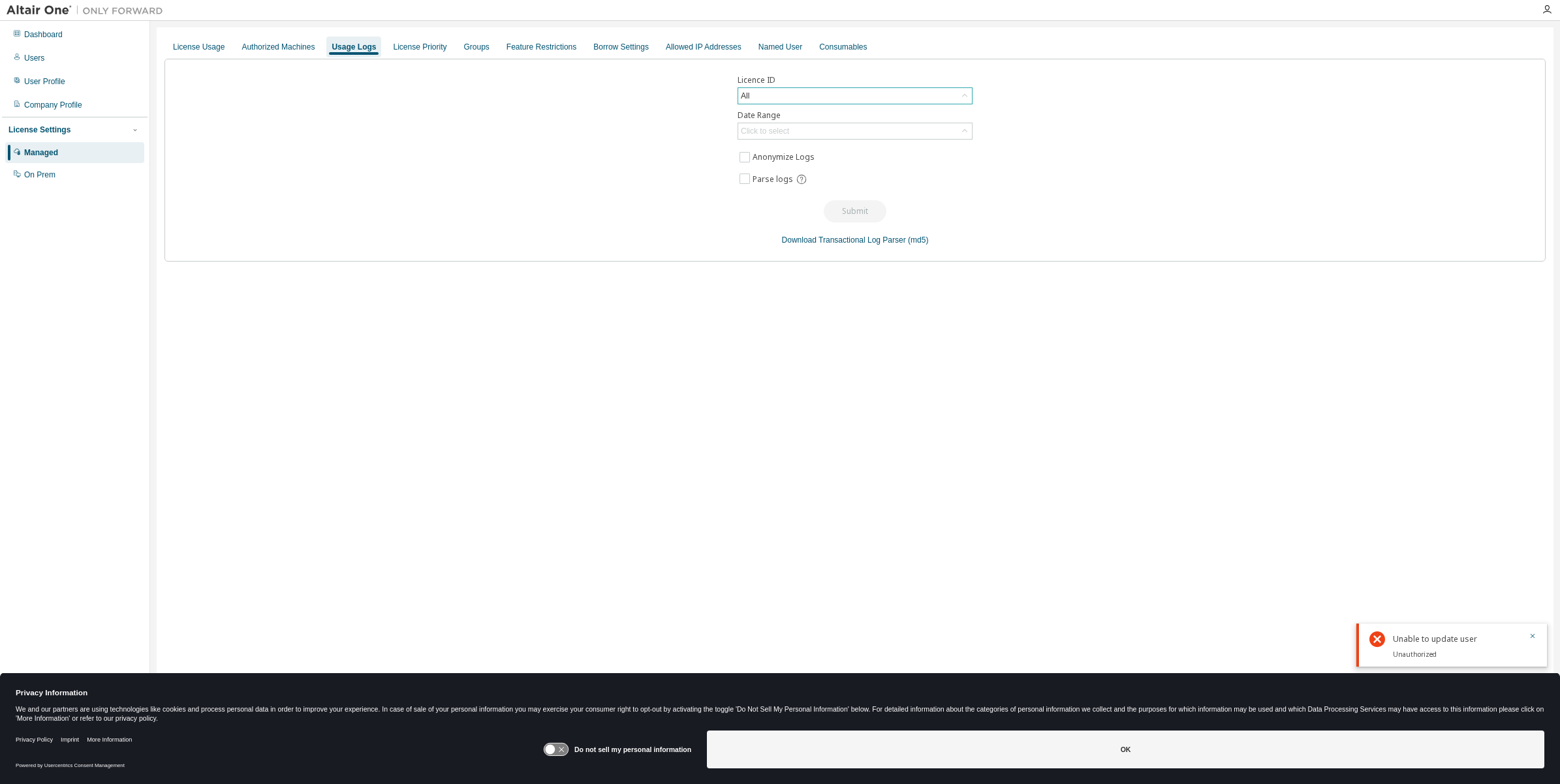
click at [806, 93] on div "All" at bounding box center [854, 95] width 233 height 16
click at [829, 160] on li "146532 - AU Mechanical Engineer" at bounding box center [854, 167] width 231 height 17
click at [780, 132] on div "Click to select" at bounding box center [764, 130] width 48 height 10
click at [792, 184] on li "Year to date" at bounding box center [854, 185] width 231 height 17
click at [834, 206] on button "Submit" at bounding box center [855, 211] width 62 height 22
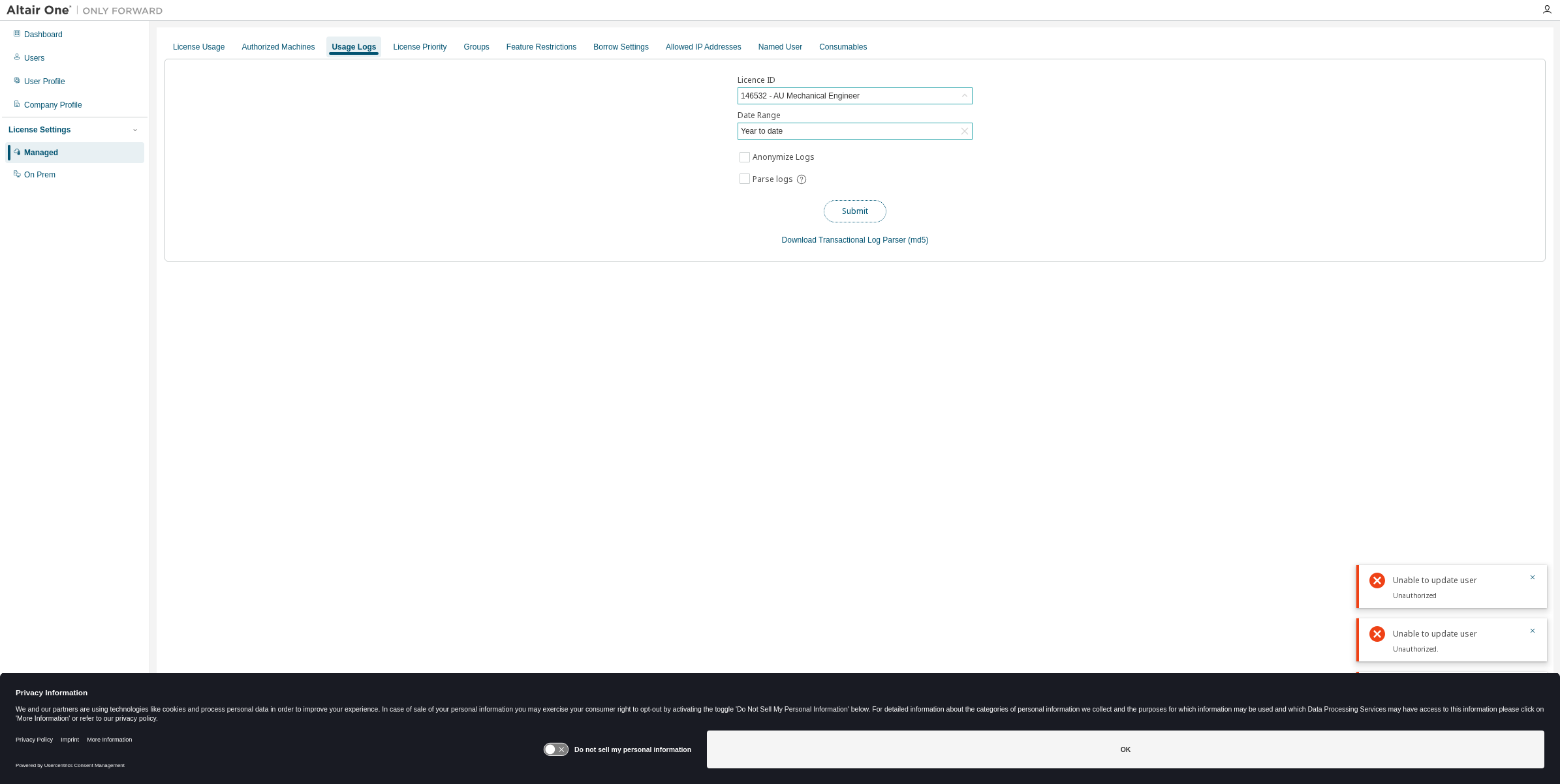
click at [844, 209] on button "Submit" at bounding box center [855, 211] width 62 height 22
click at [66, 51] on div "Users" at bounding box center [75, 58] width 139 height 21
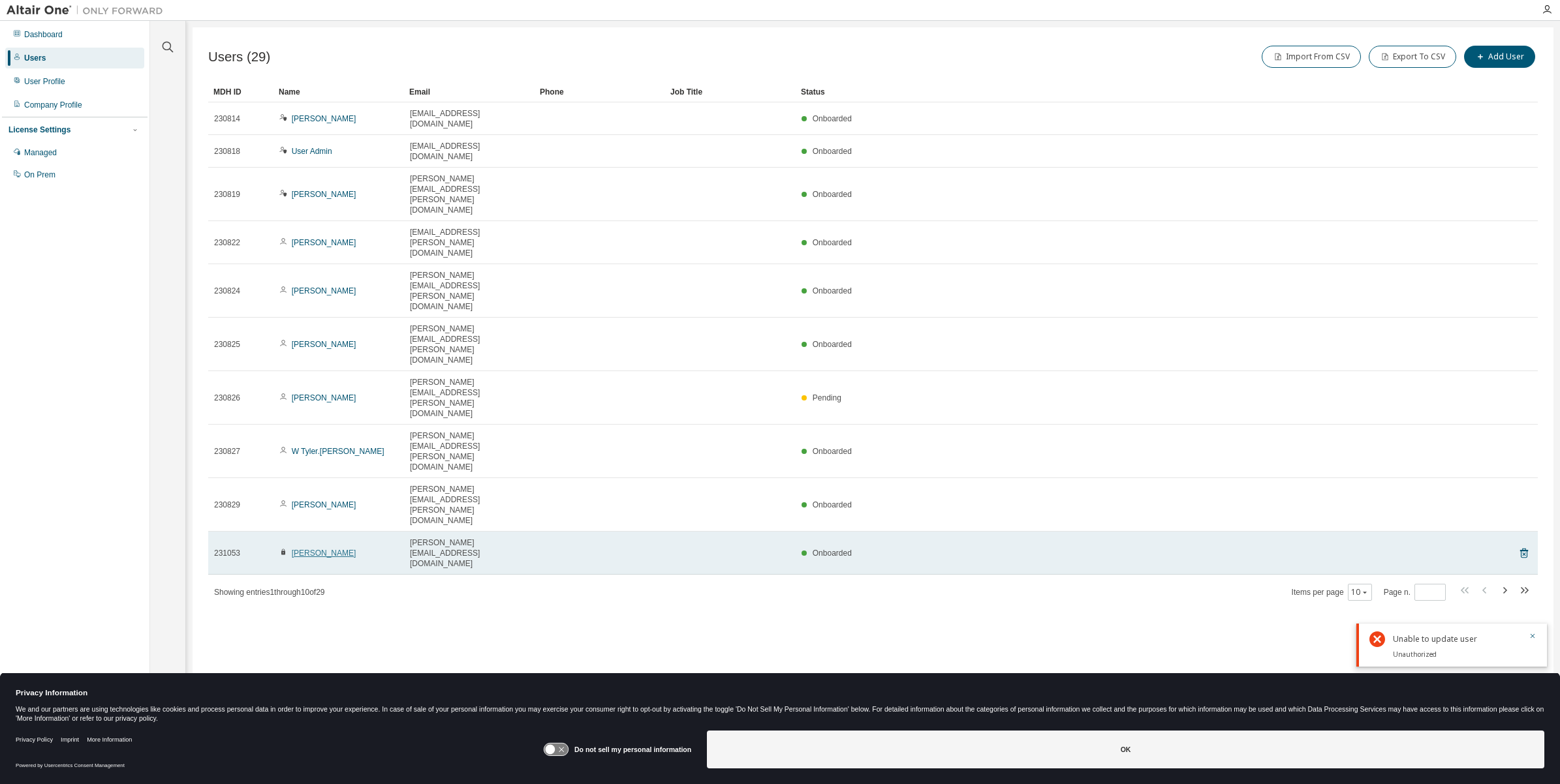
click at [314, 549] on link "Michael Caso" at bounding box center [324, 554] width 64 height 9
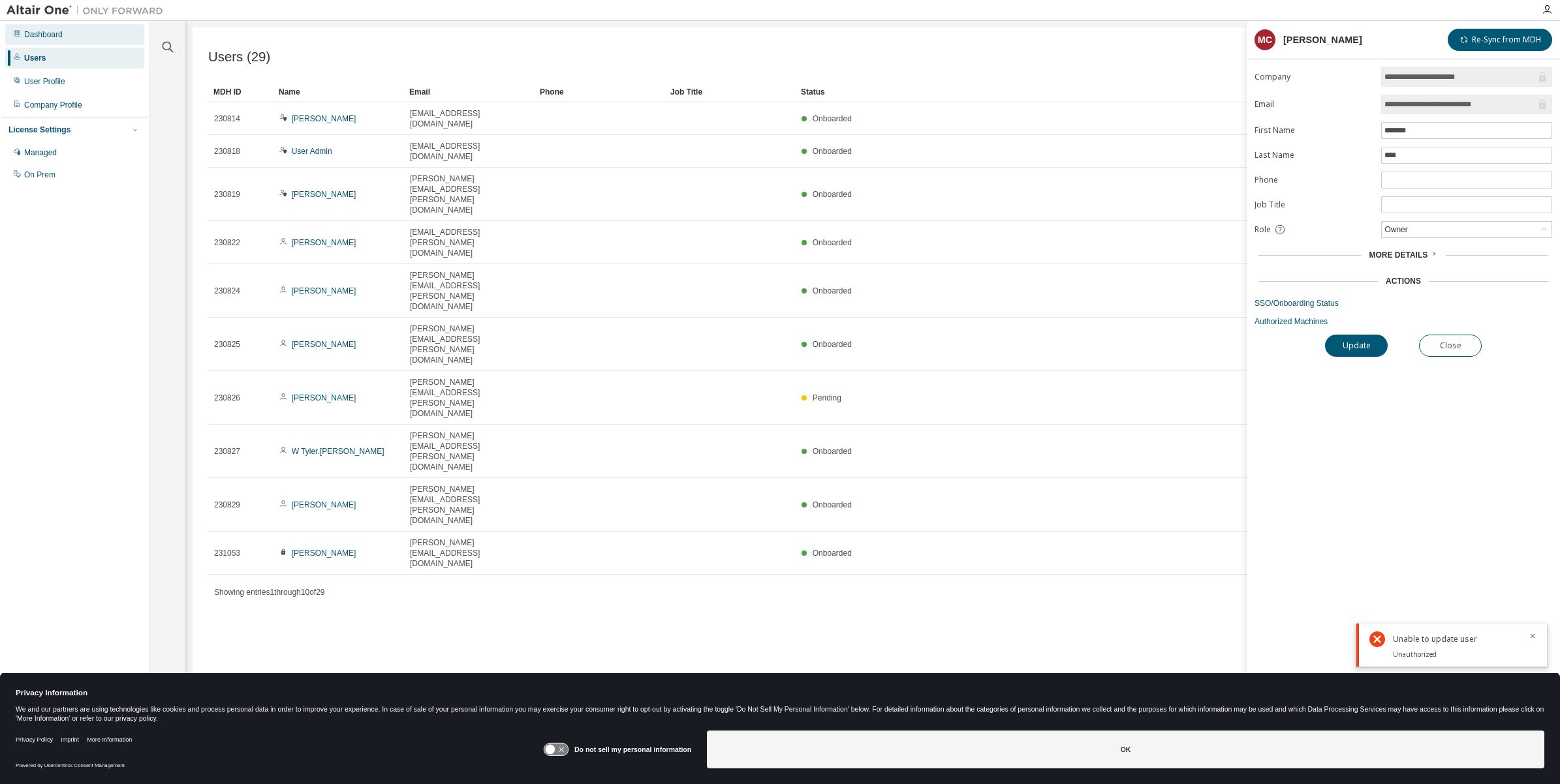
click at [60, 30] on div "Dashboard" at bounding box center [43, 34] width 39 height 10
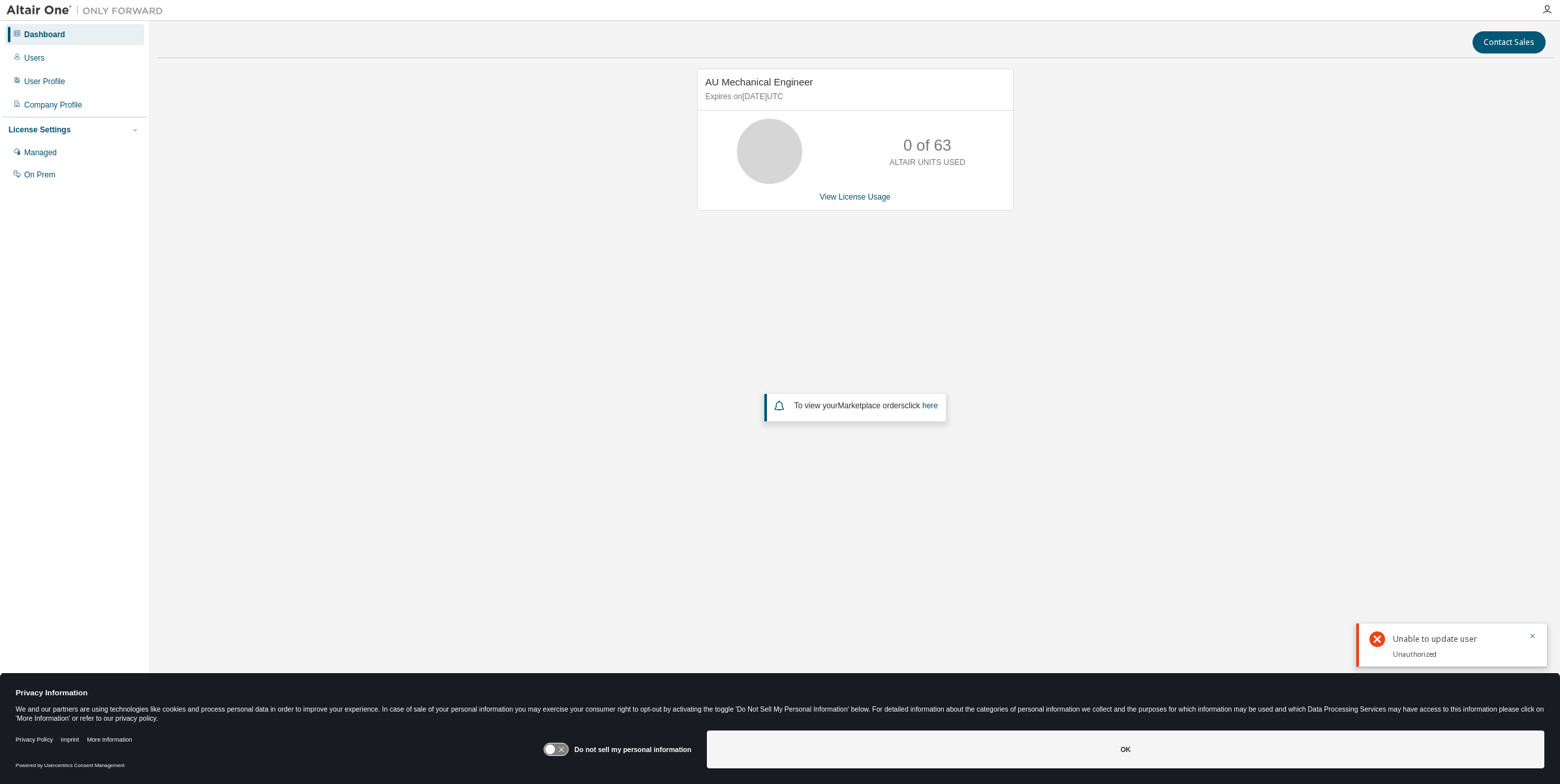
click at [866, 202] on div "View License Usage" at bounding box center [855, 196] width 300 height 10
click at [860, 197] on link "View License Usage" at bounding box center [854, 197] width 71 height 9
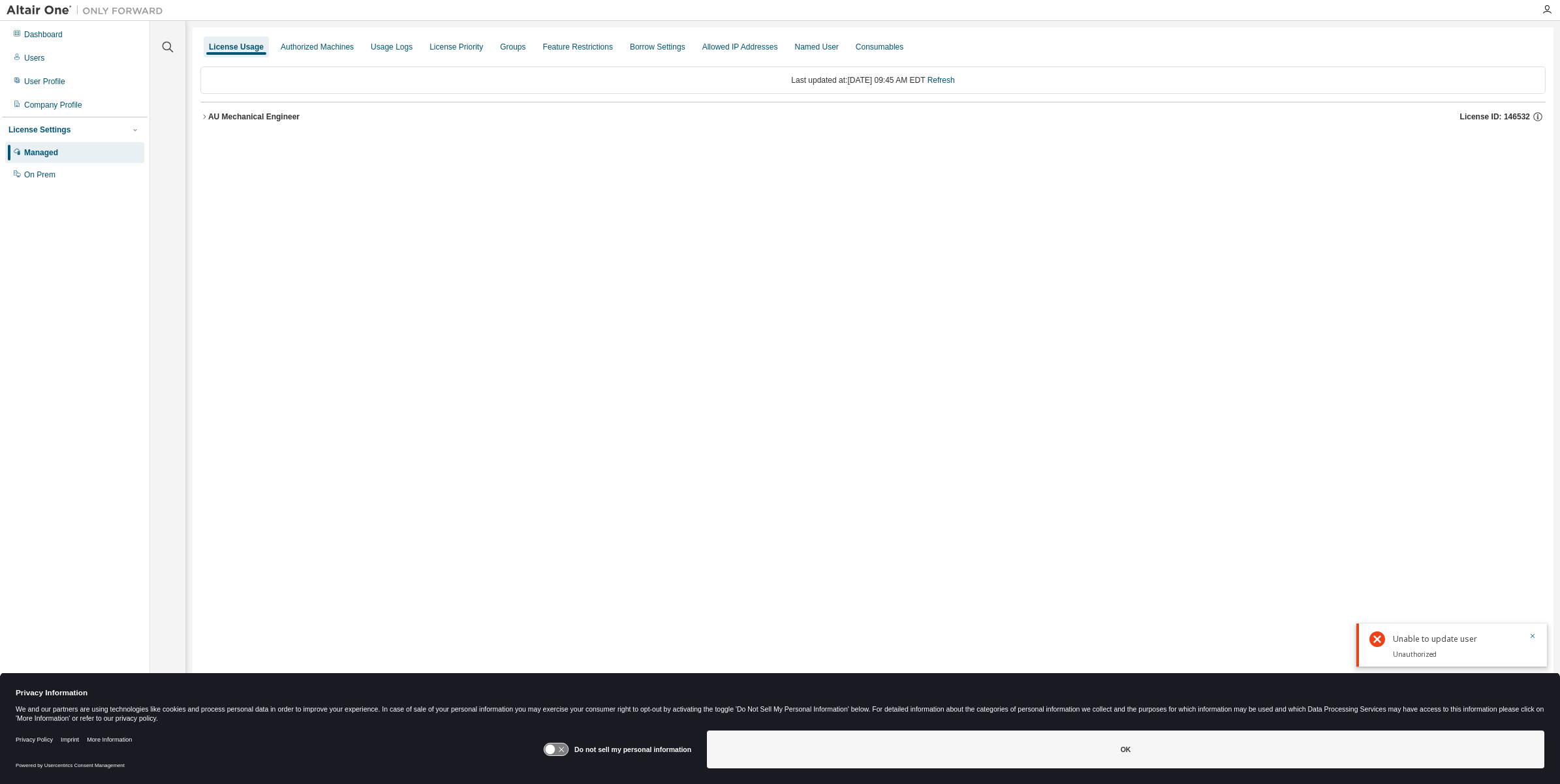
click at [214, 111] on div "AU Mechanical Engineer" at bounding box center [253, 116] width 92 height 10
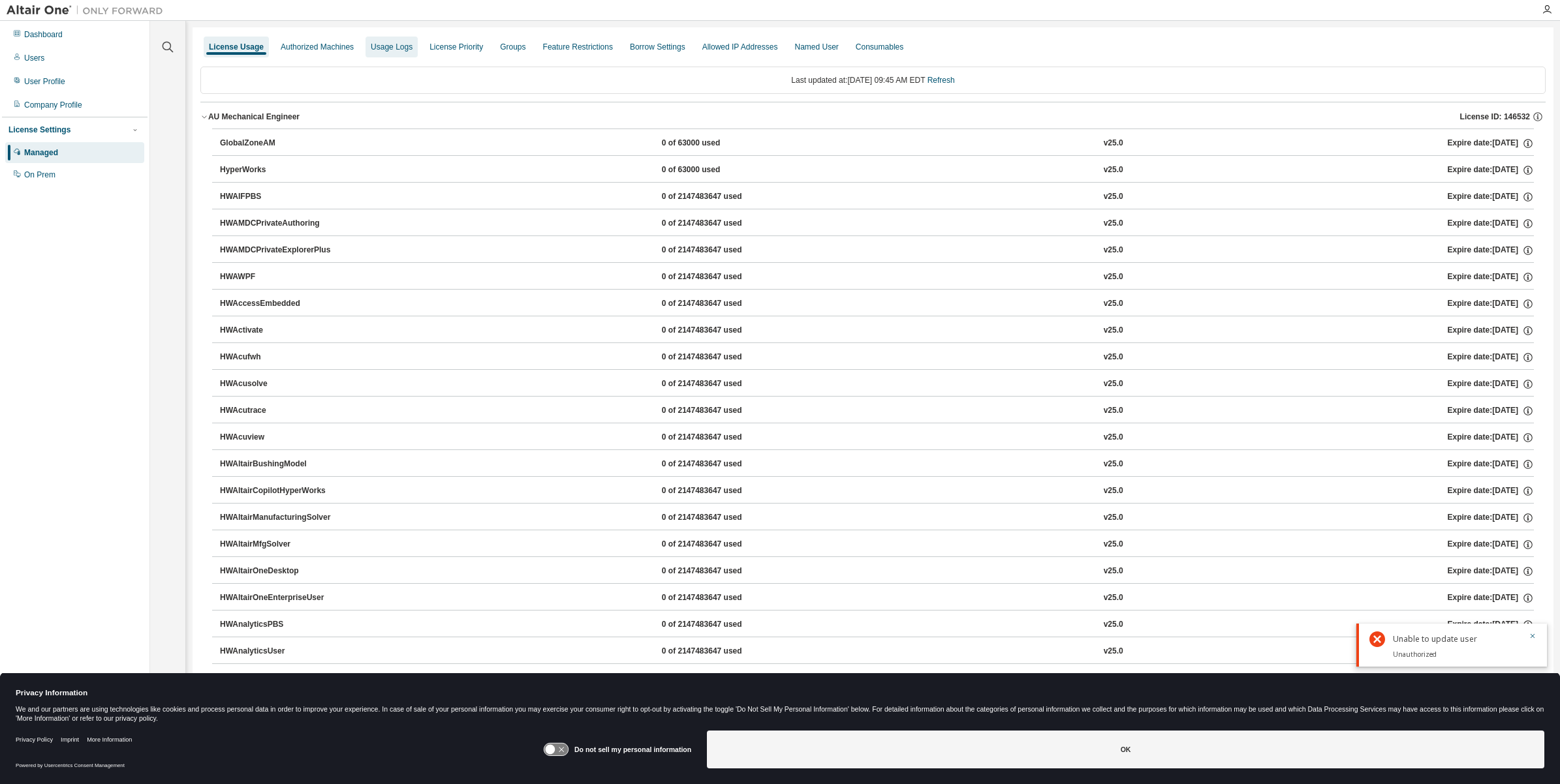
click at [400, 47] on div "Usage Logs" at bounding box center [391, 46] width 42 height 10
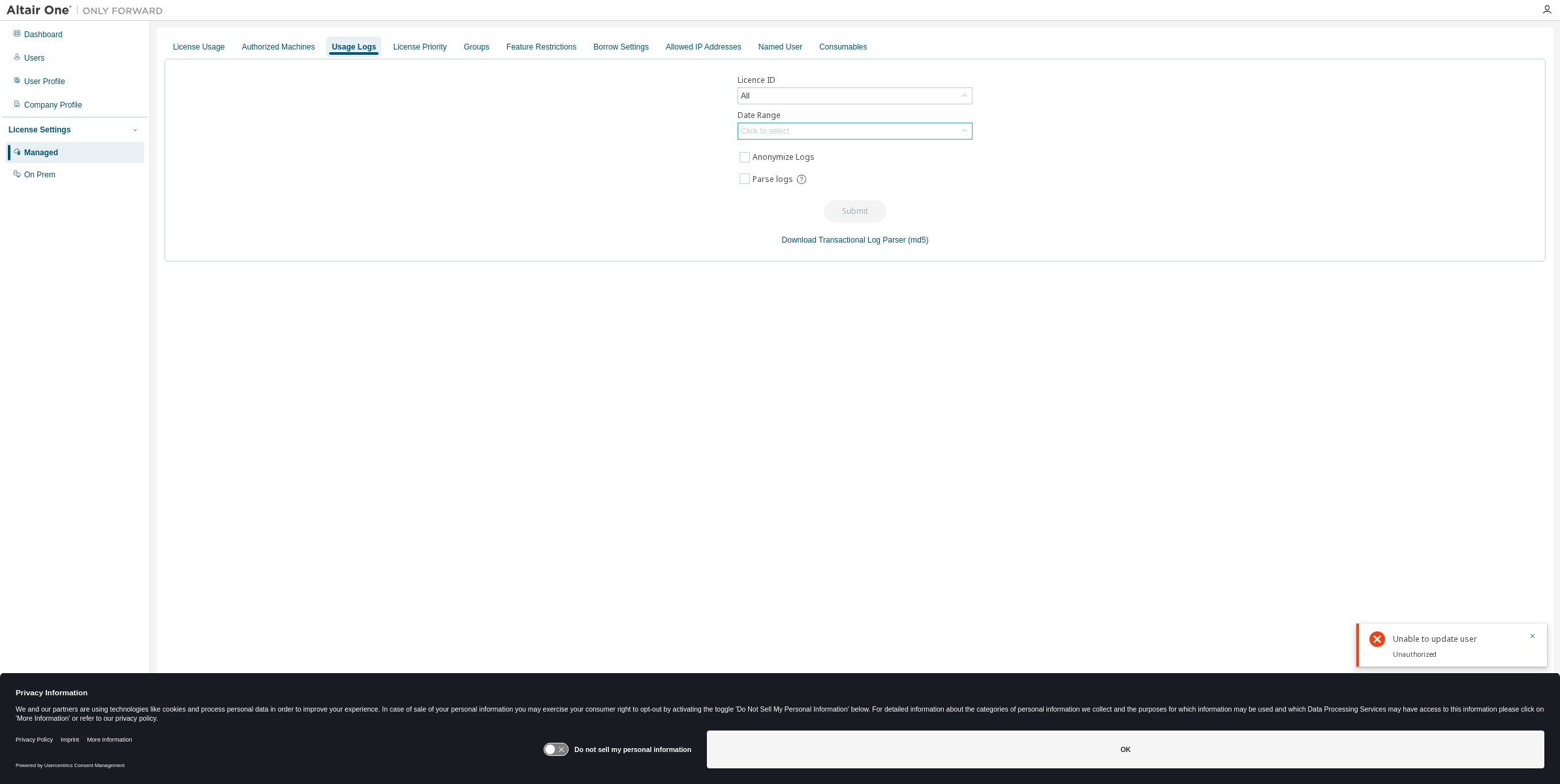
click at [791, 124] on div "Click to select" at bounding box center [764, 130] width 52 height 14
click at [787, 183] on li "Year to date" at bounding box center [854, 185] width 231 height 17
click at [853, 215] on button "Submit" at bounding box center [855, 211] width 62 height 22
click at [70, 37] on div "Dashboard" at bounding box center [75, 35] width 139 height 21
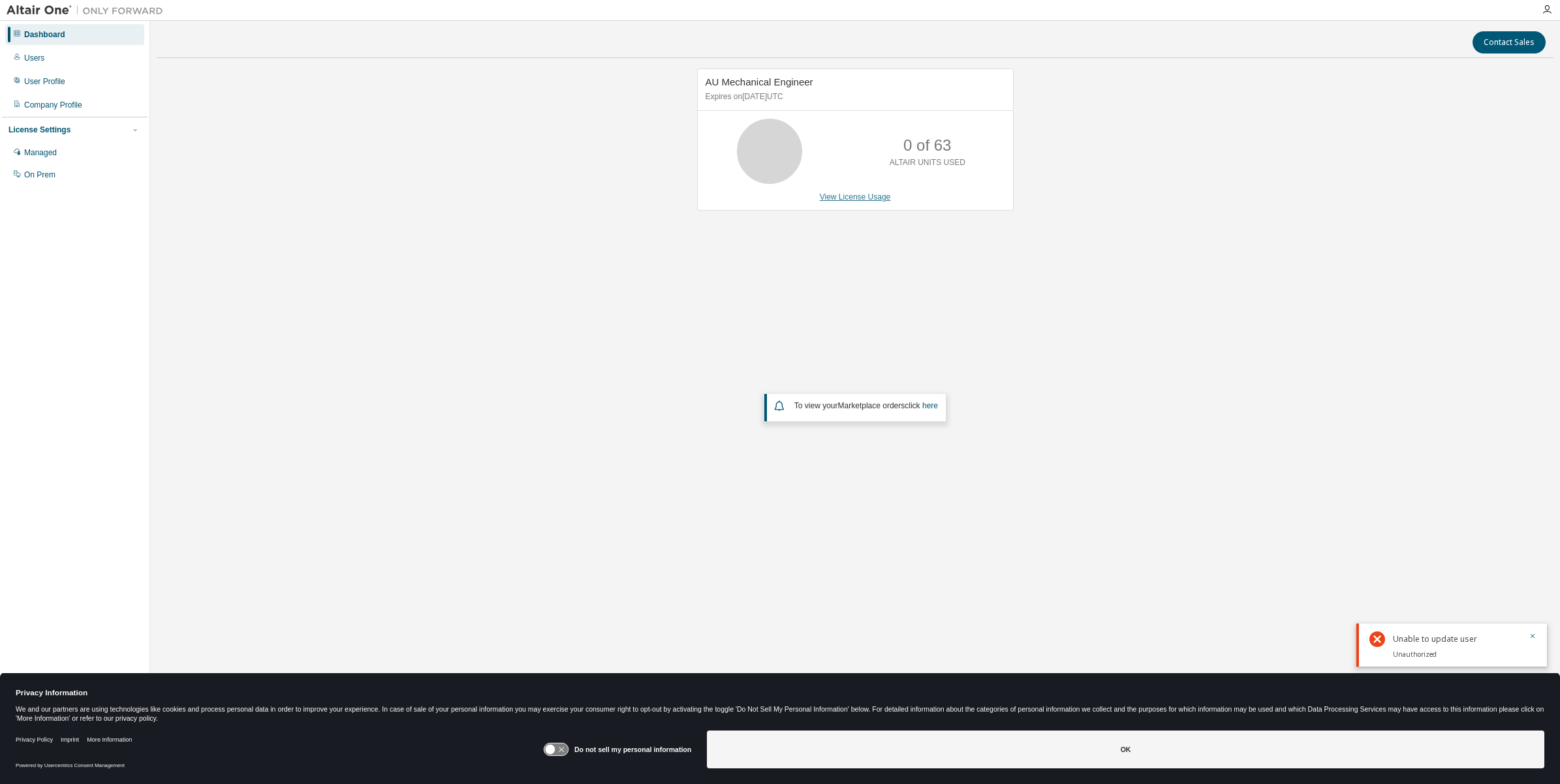
click at [870, 200] on link "View License Usage" at bounding box center [854, 197] width 71 height 9
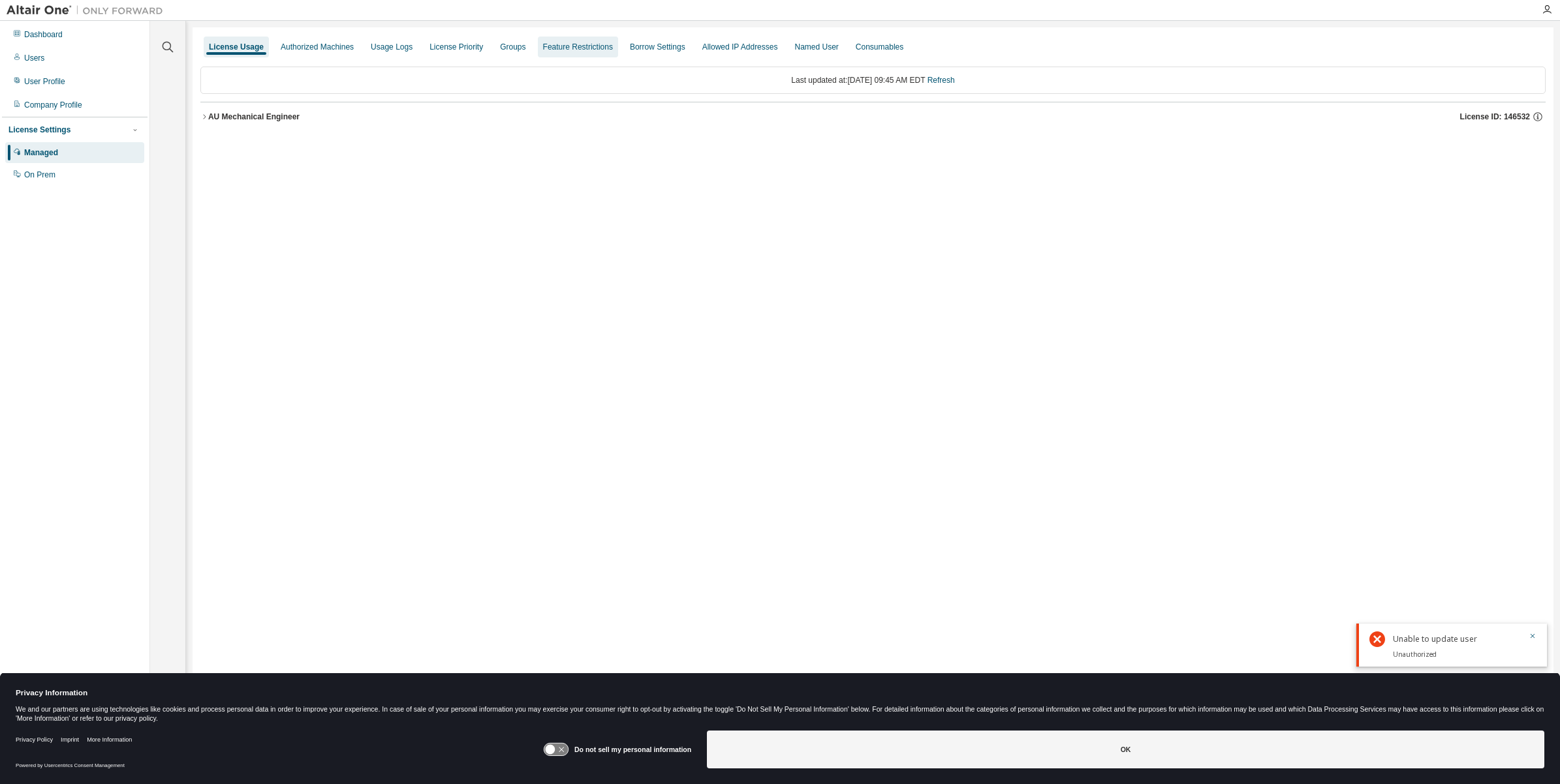
click at [513, 43] on div "Groups" at bounding box center [512, 46] width 26 height 10
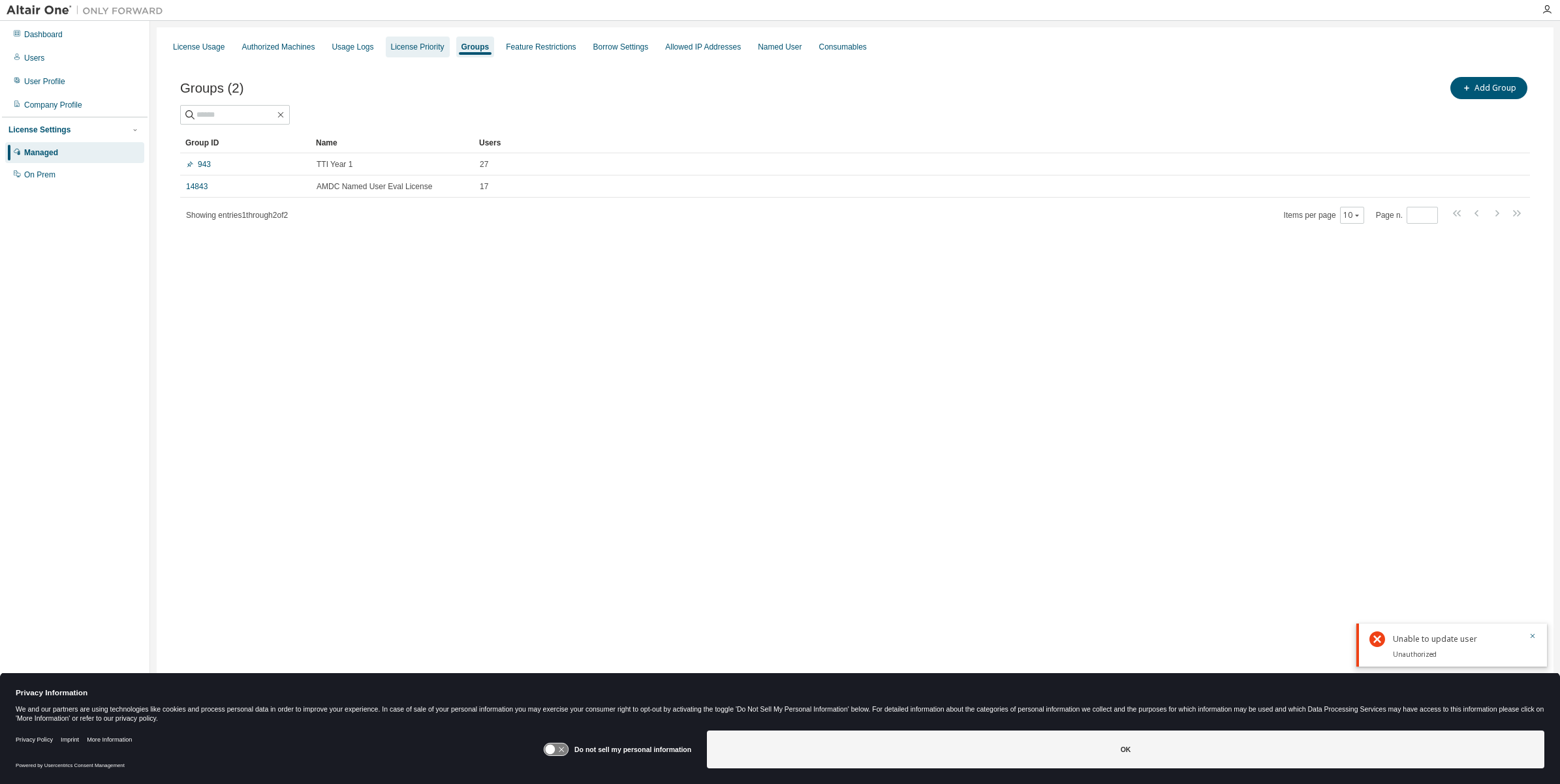
click at [429, 52] on div "License Priority" at bounding box center [418, 47] width 64 height 21
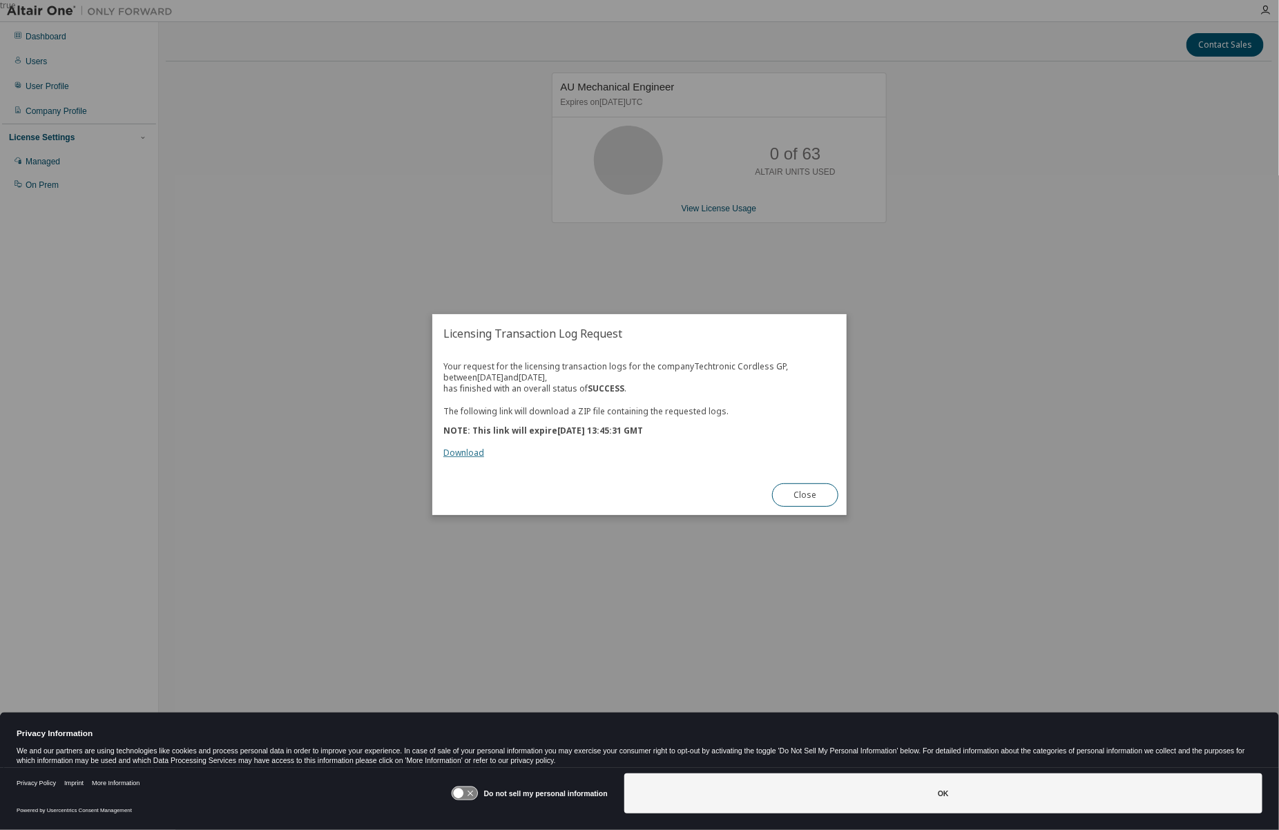
click at [465, 454] on link "Download" at bounding box center [463, 454] width 41 height 12
drag, startPoint x: 1133, startPoint y: 626, endPoint x: 1124, endPoint y: 633, distance: 10.9
click at [1133, 626] on div "true" at bounding box center [639, 415] width 1279 height 830
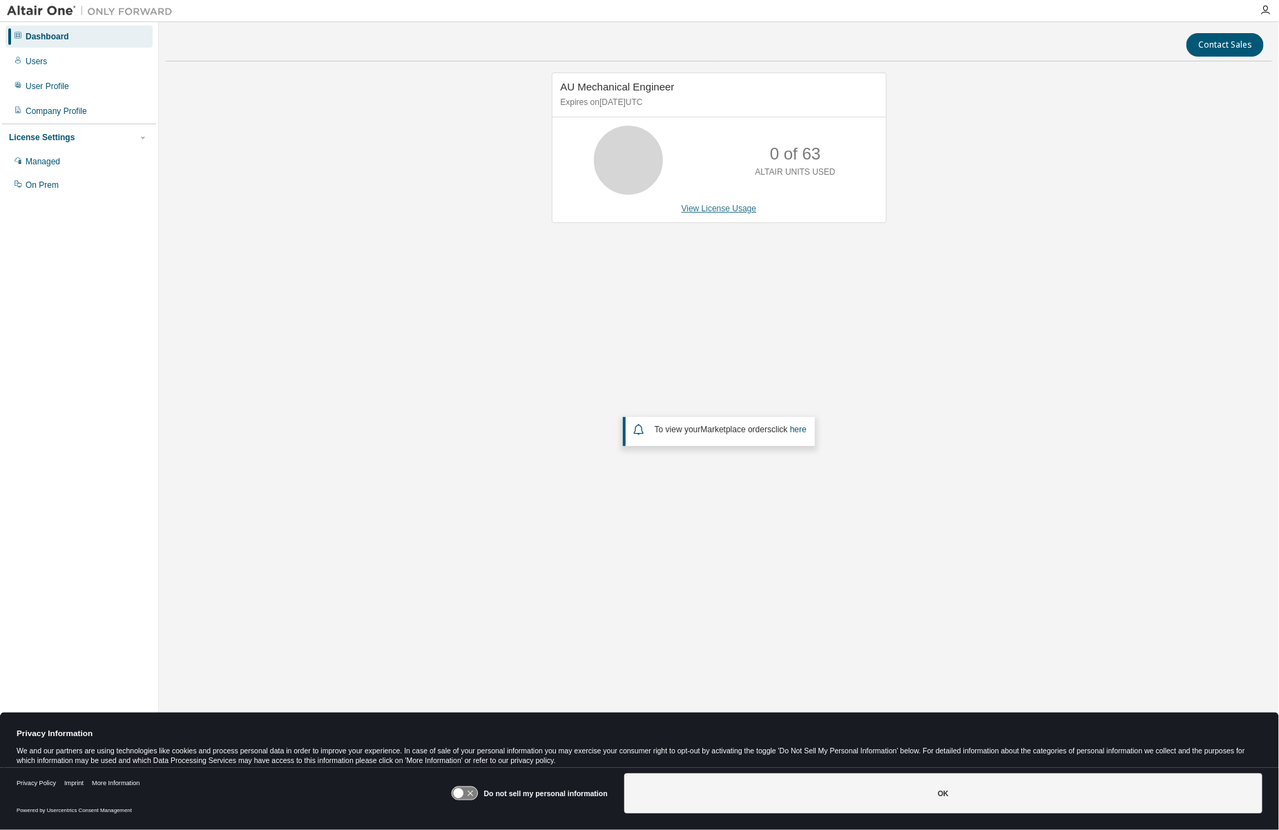
click at [717, 206] on link "View License Usage" at bounding box center [719, 209] width 75 height 10
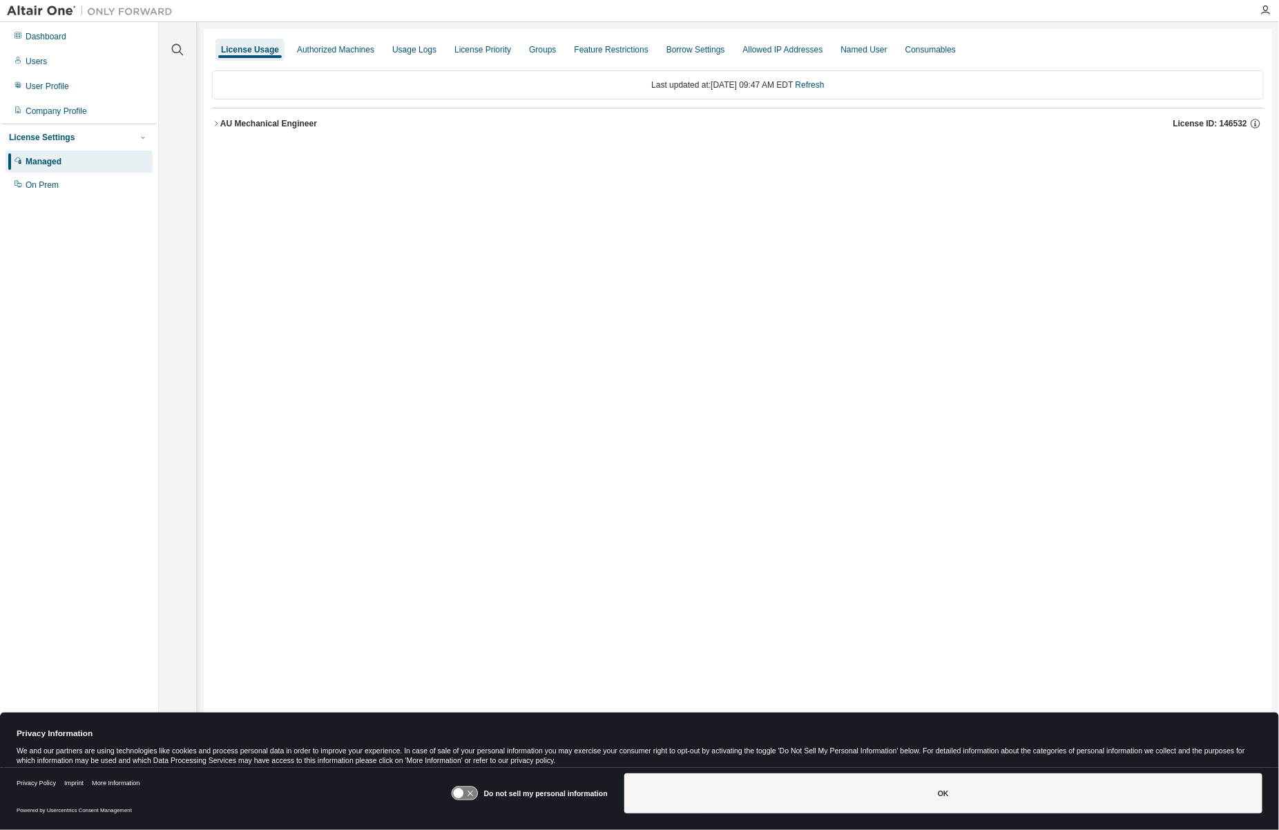
click at [222, 119] on div "AU Mechanical Engineer" at bounding box center [268, 123] width 97 height 11
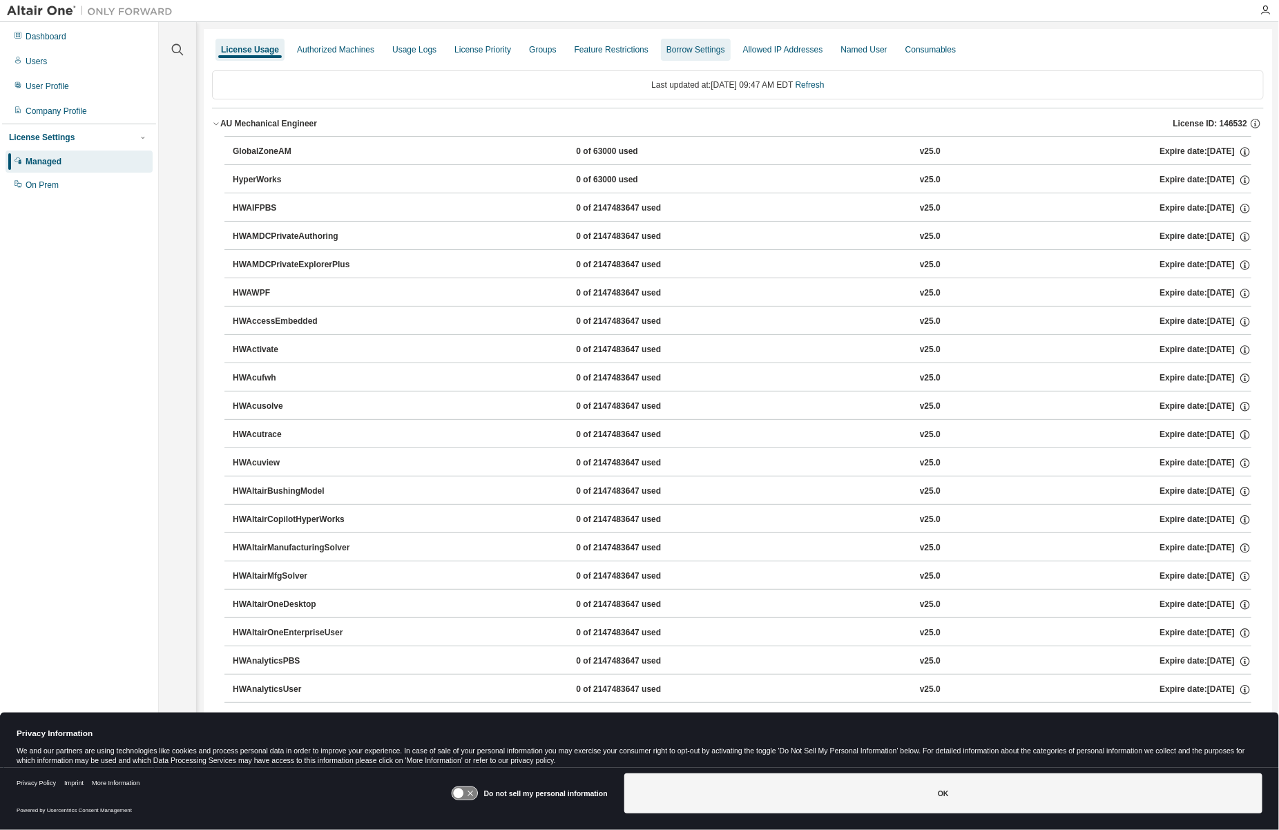
click at [725, 48] on div "Borrow Settings" at bounding box center [696, 49] width 59 height 11
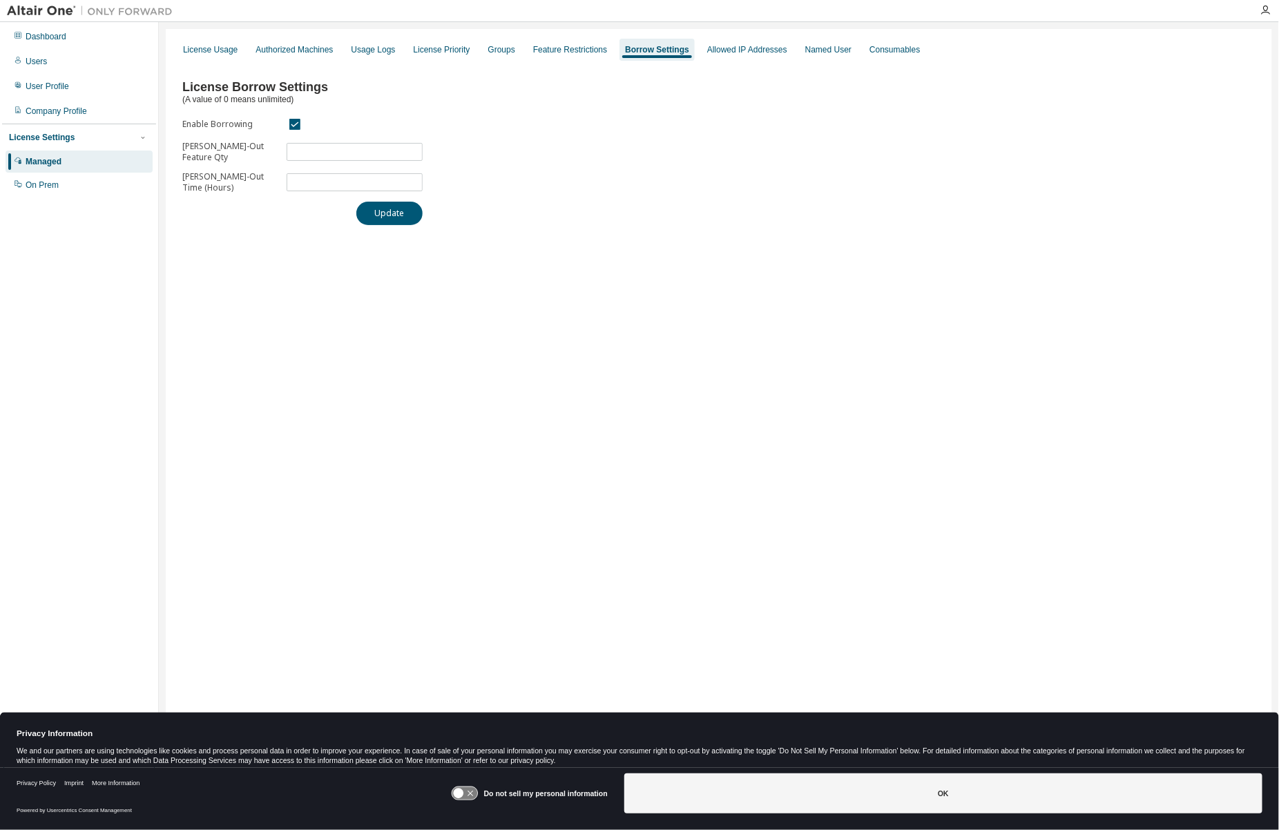
click at [635, 54] on div "Borrow Settings" at bounding box center [657, 50] width 75 height 22
click at [588, 45] on div "Feature Restrictions" at bounding box center [570, 49] width 74 height 11
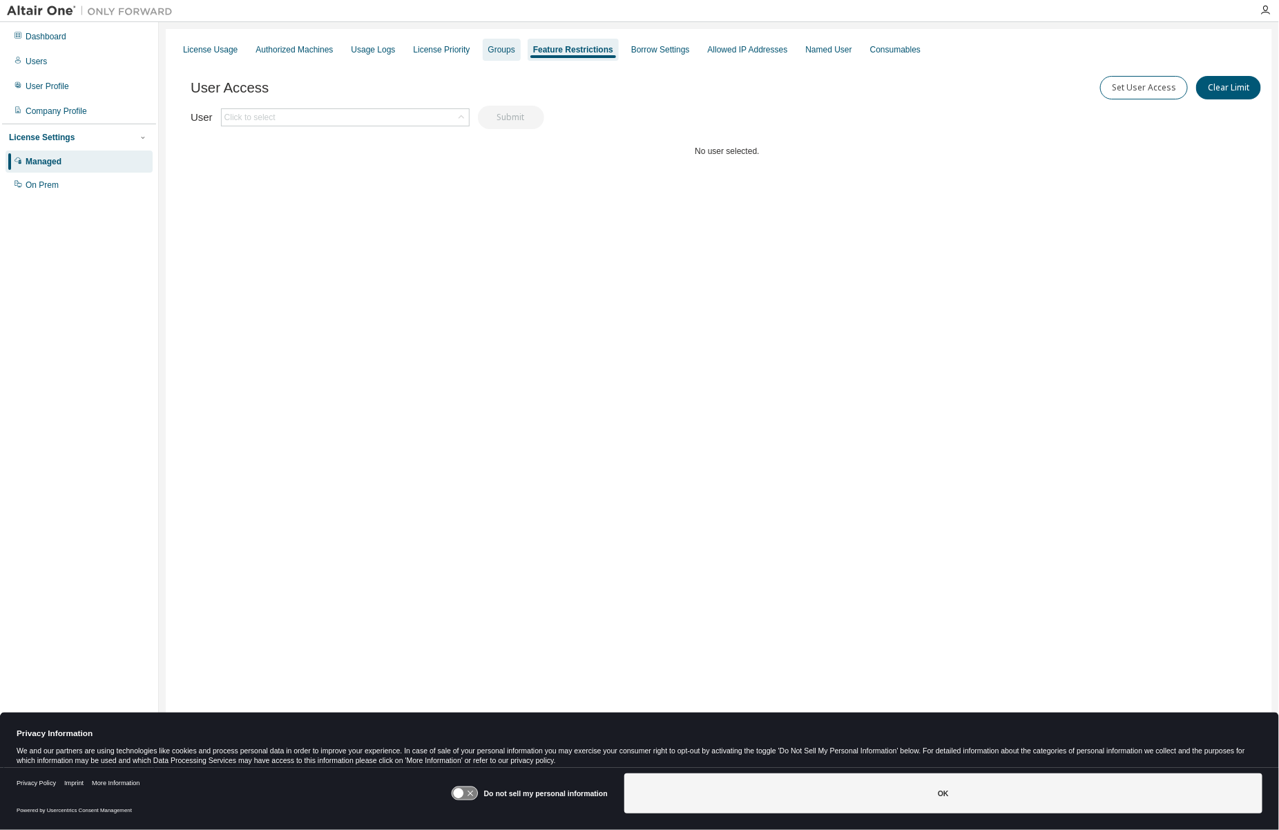
click at [492, 49] on div "Groups" at bounding box center [502, 50] width 38 height 22
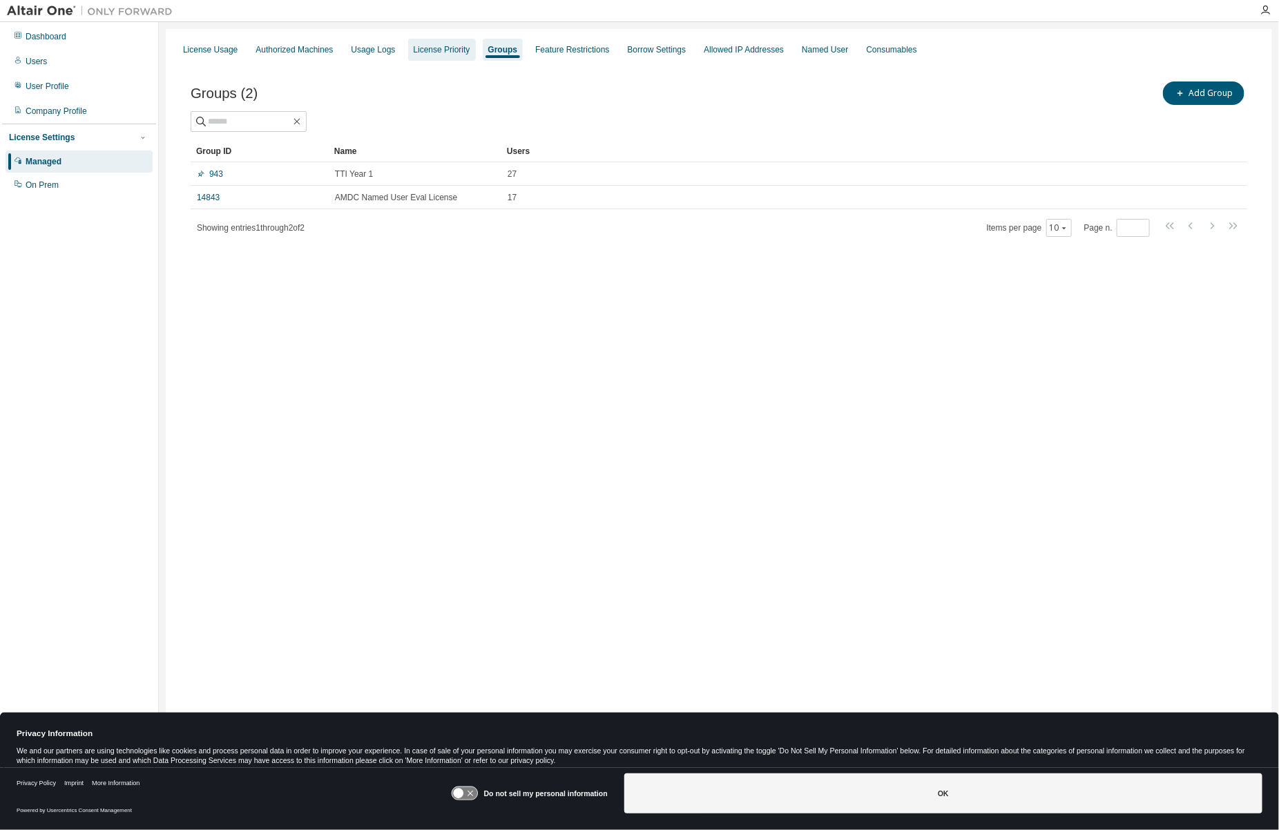
click at [463, 48] on div "License Priority" at bounding box center [442, 49] width 57 height 11
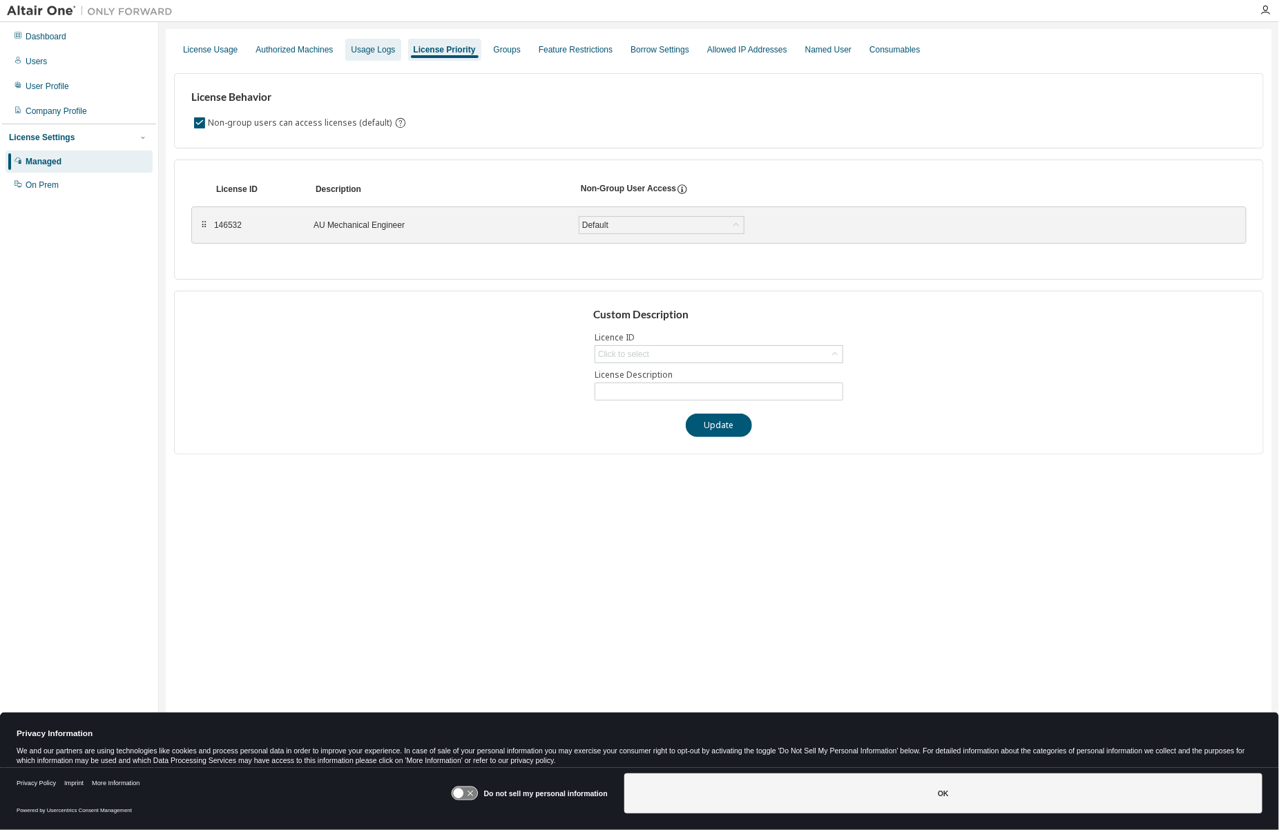
click at [392, 46] on div "Usage Logs" at bounding box center [373, 49] width 44 height 11
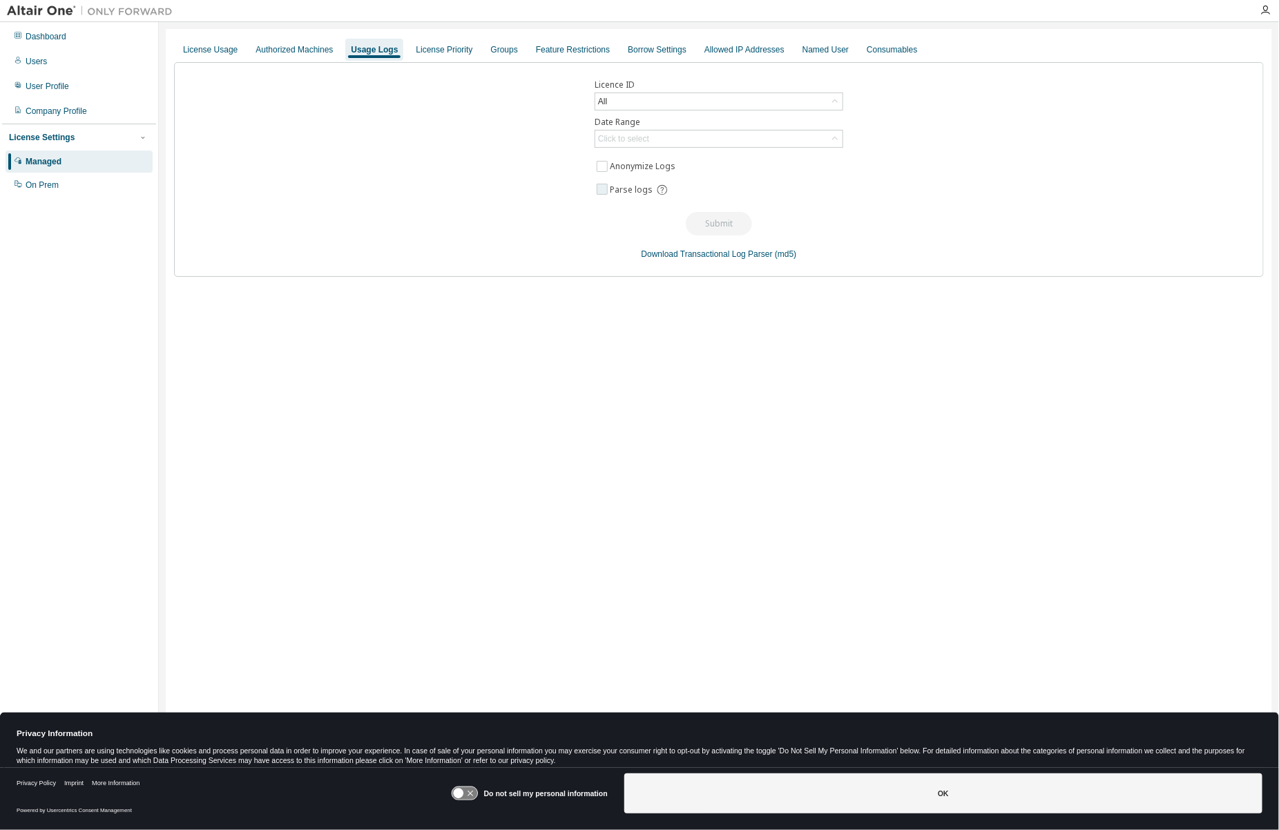
click at [623, 185] on span "Parse logs" at bounding box center [632, 189] width 43 height 11
click at [688, 224] on div "Minutes (default)" at bounding box center [718, 223] width 247 height 17
click at [826, 191] on span "Parse logs" at bounding box center [718, 190] width 249 height 18
